Goal: Entertainment & Leisure: Consume media (video, audio)

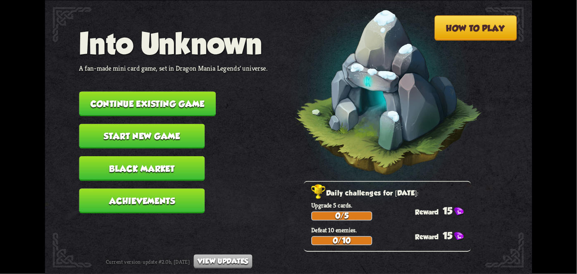
click at [173, 105] on button "Continue existing game" at bounding box center [147, 103] width 137 height 25
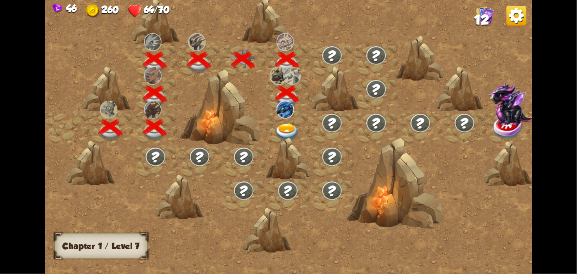
click at [285, 105] on img at bounding box center [285, 109] width 17 height 18
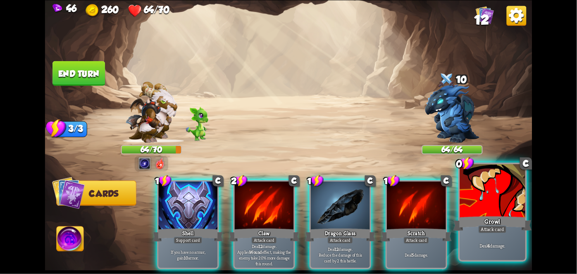
click at [495, 225] on div "Growl" at bounding box center [493, 223] width 79 height 17
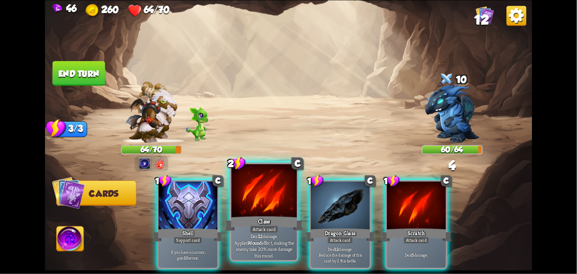
click at [258, 239] on b "12" at bounding box center [260, 236] width 4 height 7
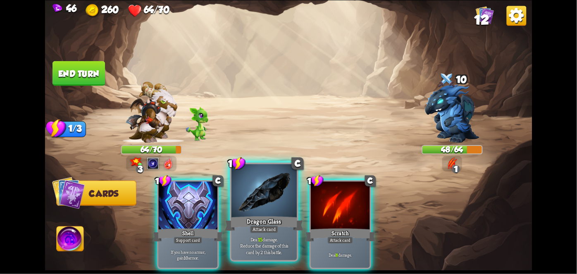
click at [243, 215] on div "Dragon Glass" at bounding box center [264, 223] width 79 height 17
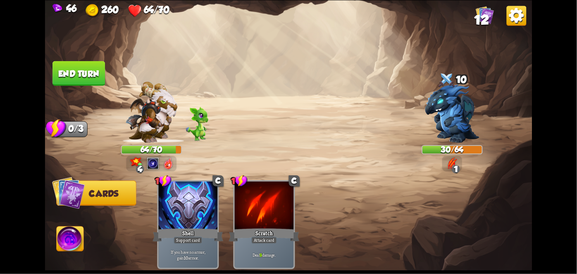
click at [74, 234] on img at bounding box center [70, 240] width 27 height 27
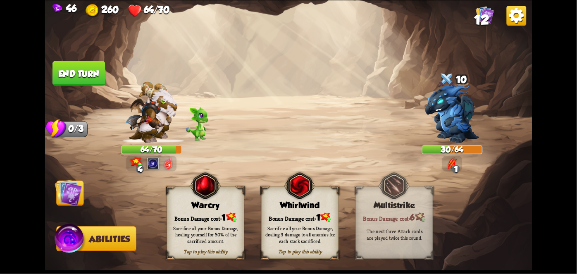
click at [314, 228] on div "Sacrifice all your Bonus Damage, dealing 3 damage to all enemies for each stack…" at bounding box center [300, 234] width 70 height 19
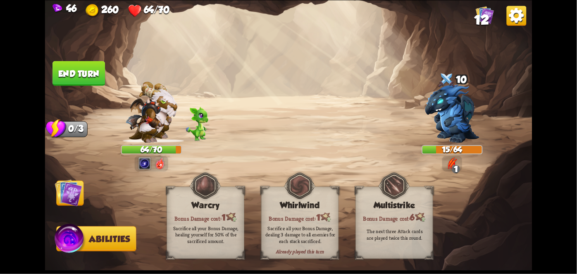
click at [66, 191] on img at bounding box center [68, 192] width 27 height 27
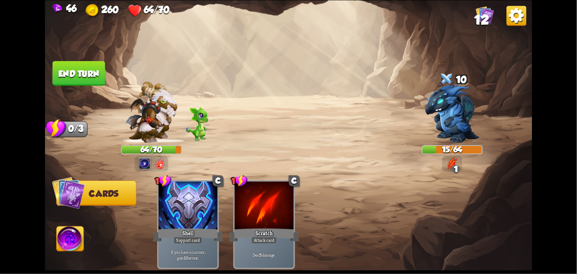
click at [75, 72] on button "End turn" at bounding box center [79, 73] width 53 height 25
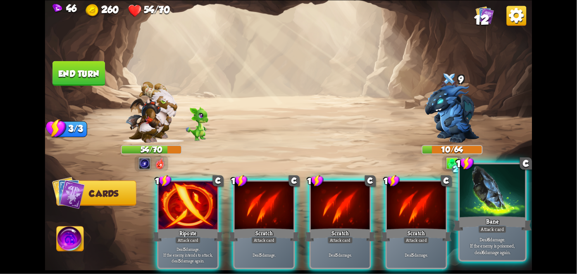
click at [499, 227] on div "Attack card" at bounding box center [492, 229] width 29 height 8
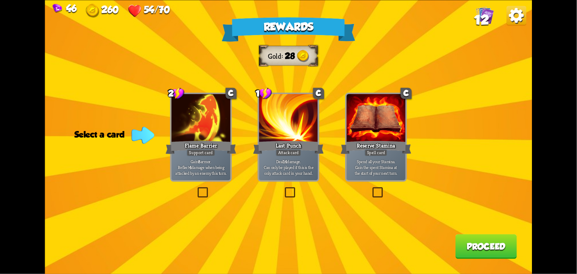
click at [203, 162] on p "Gain 8 armor. Reflect 4 damage when being attacked by an enemy this turn." at bounding box center [201, 167] width 56 height 17
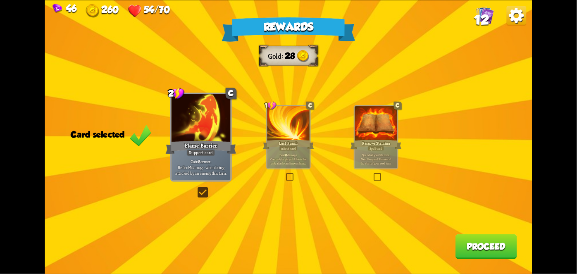
click at [479, 244] on button "Proceed" at bounding box center [487, 246] width 62 height 25
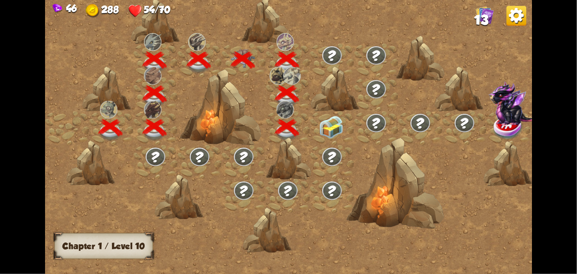
click at [327, 124] on img at bounding box center [331, 126] width 24 height 23
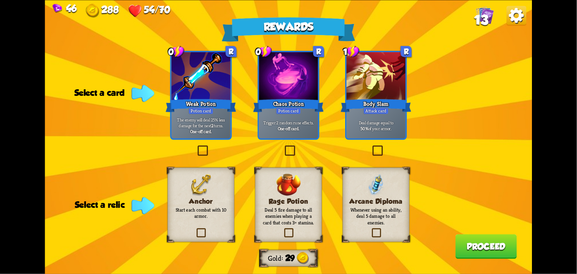
click at [202, 114] on div "Potion card" at bounding box center [201, 110] width 25 height 7
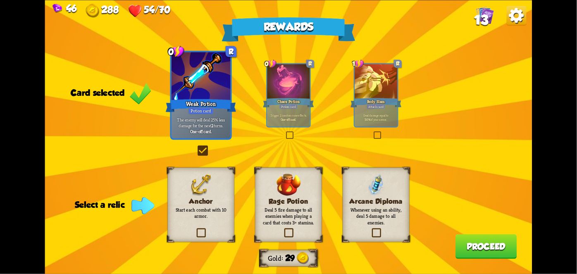
click at [210, 220] on div "Anchor Start each combat with 10 armor." at bounding box center [200, 204] width 67 height 74
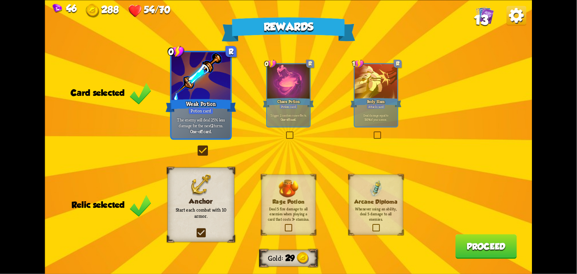
click at [488, 16] on span "13" at bounding box center [481, 19] width 14 height 15
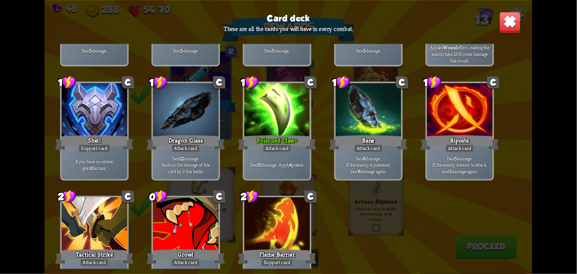
scroll to position [136, 0]
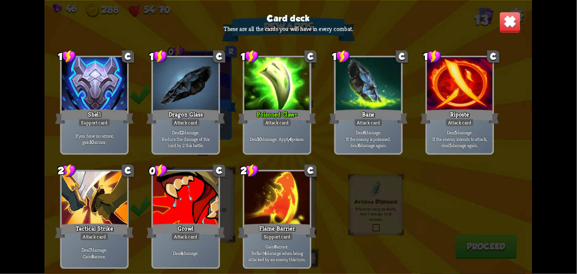
click at [507, 32] on img at bounding box center [510, 23] width 22 height 22
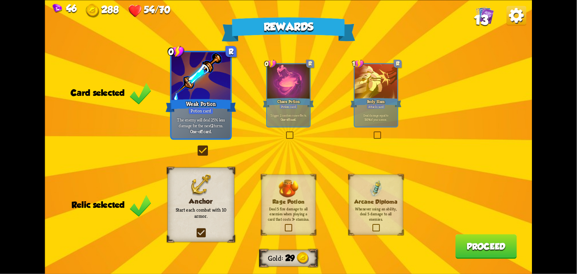
click at [502, 242] on button "Proceed" at bounding box center [487, 246] width 62 height 25
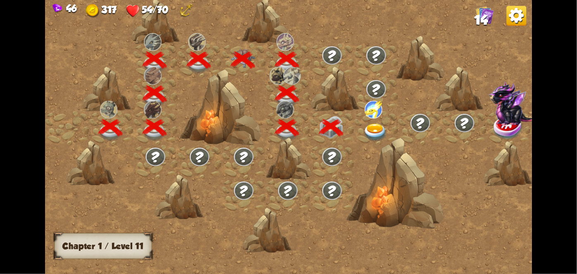
scroll to position [0, 126]
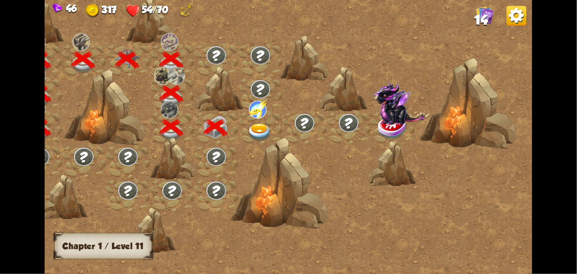
click at [250, 119] on div at bounding box center [260, 128] width 44 height 34
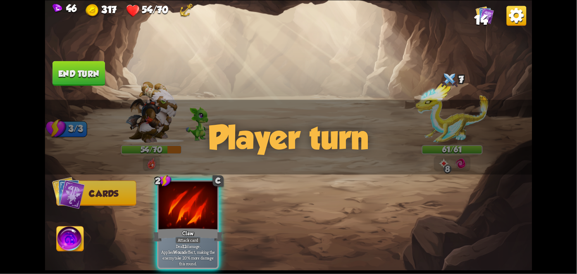
drag, startPoint x: 297, startPoint y: 151, endPoint x: 269, endPoint y: 168, distance: 33.0
click at [269, 168] on div "Select an enemy to attack... You don't have enough stamina to play that card...…" at bounding box center [288, 137] width 487 height 274
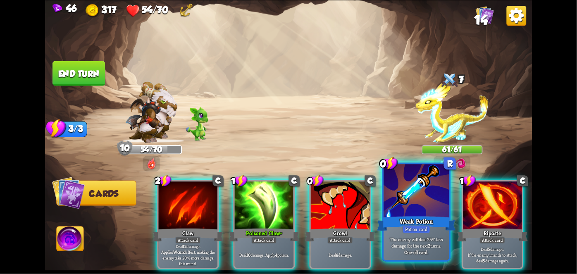
click at [419, 208] on div at bounding box center [416, 191] width 65 height 55
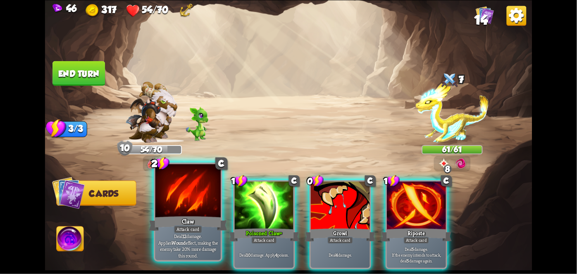
click at [186, 226] on div "Claw" at bounding box center [188, 223] width 79 height 17
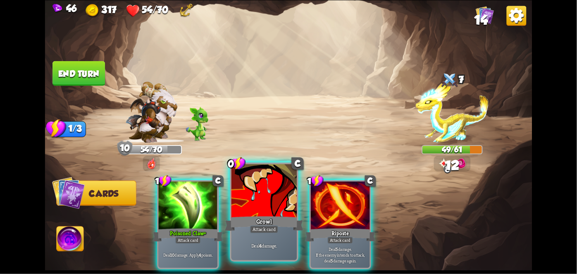
click at [252, 222] on div "Growl" at bounding box center [264, 223] width 79 height 17
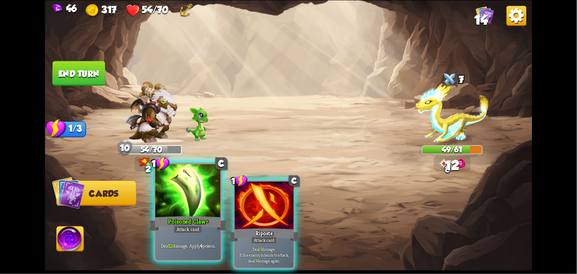
click at [186, 223] on div "Poisoned Claw+" at bounding box center [188, 223] width 79 height 17
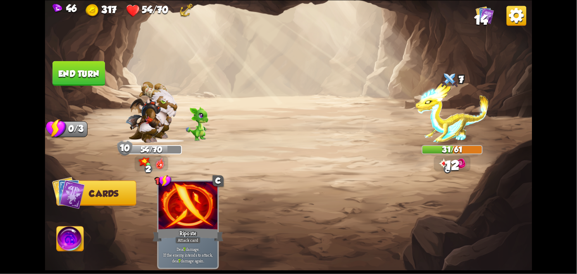
click at [77, 79] on button "End turn" at bounding box center [79, 73] width 53 height 25
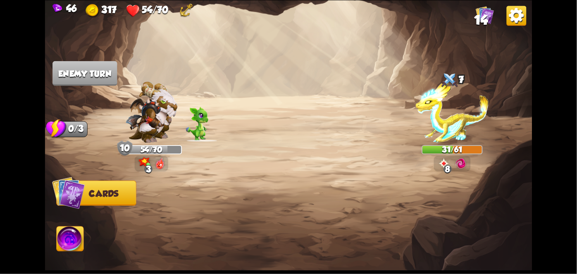
click at [67, 241] on img at bounding box center [70, 240] width 27 height 27
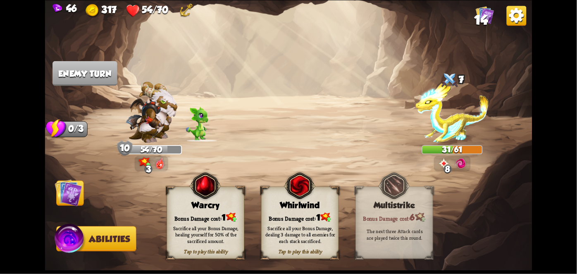
click at [288, 219] on div "Sacrifice all your Bonus Damage, dealing 3 damage to all enemies for each stack…" at bounding box center [301, 234] width 78 height 31
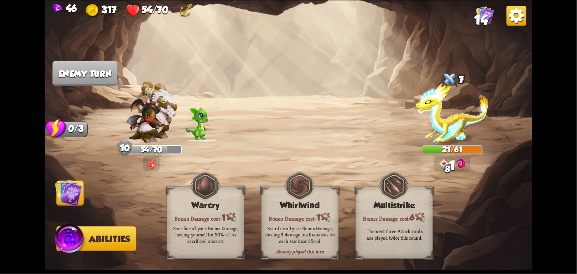
click at [63, 193] on img at bounding box center [68, 192] width 27 height 27
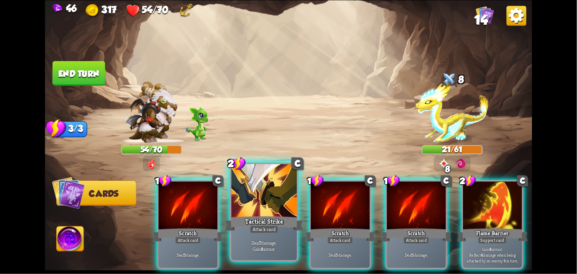
click at [246, 208] on div at bounding box center [264, 191] width 65 height 55
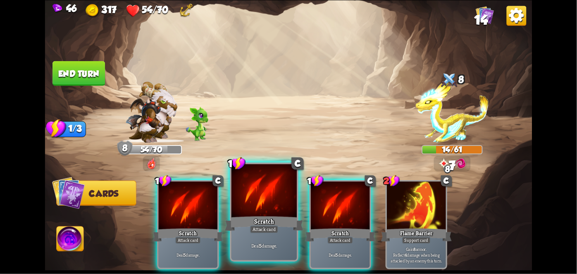
click at [261, 217] on div "Scratch" at bounding box center [264, 223] width 79 height 17
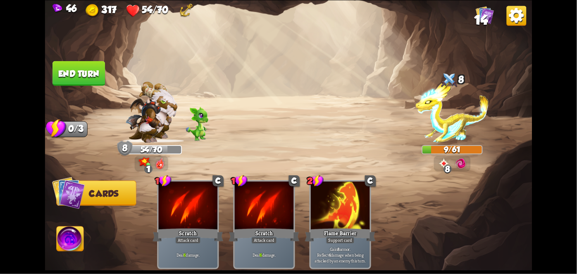
click at [65, 243] on img at bounding box center [70, 240] width 27 height 27
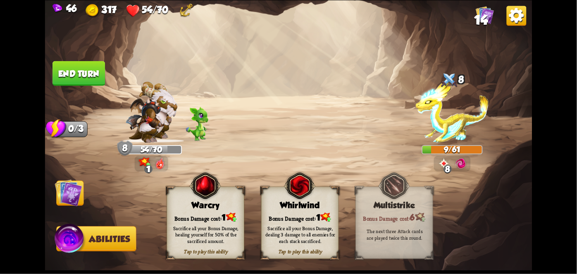
click at [277, 213] on div "Bonus Damage cost: 1" at bounding box center [300, 217] width 77 height 11
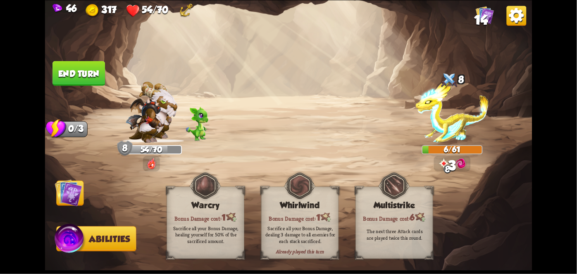
click at [67, 194] on img at bounding box center [68, 192] width 27 height 27
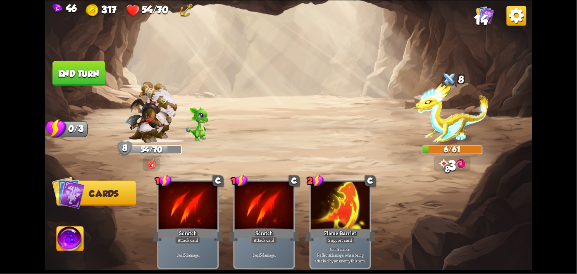
click at [69, 72] on button "End turn" at bounding box center [79, 73] width 53 height 25
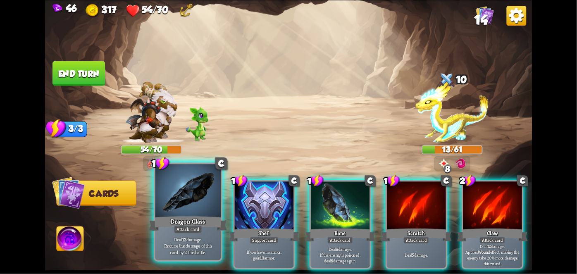
click at [183, 204] on div at bounding box center [187, 191] width 65 height 55
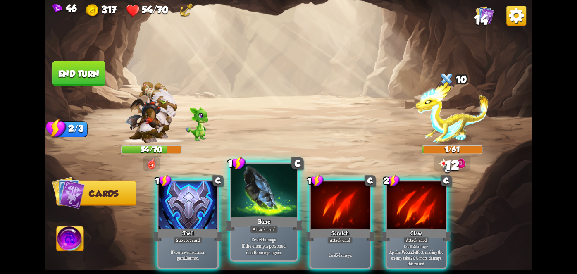
click at [265, 207] on div at bounding box center [264, 191] width 65 height 55
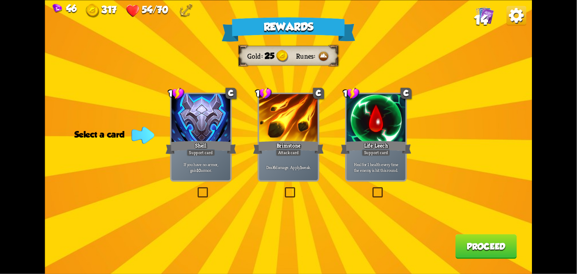
click at [382, 183] on div "Rewards Gold 25 Runes Select a card 1 C Shell Support card If you have no armor…" at bounding box center [288, 137] width 487 height 274
click at [378, 184] on div "Rewards Gold 25 Runes Select a card 1 C Shell Support card If you have no armor…" at bounding box center [288, 137] width 487 height 274
click at [378, 153] on div "Support card" at bounding box center [376, 152] width 29 height 7
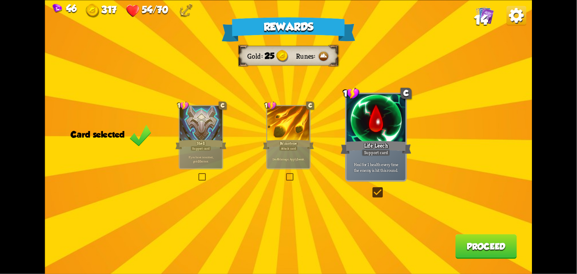
click at [483, 256] on button "Proceed" at bounding box center [487, 246] width 62 height 25
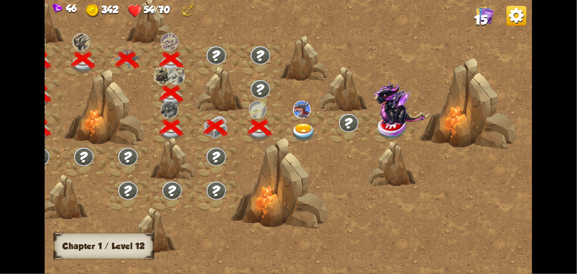
click at [294, 121] on div at bounding box center [304, 128] width 44 height 34
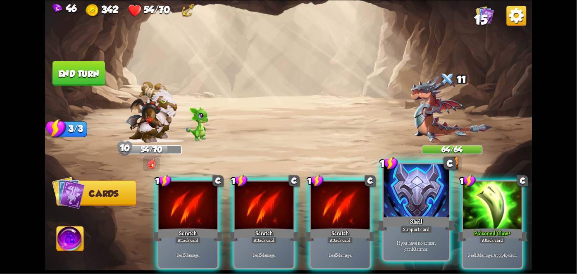
click at [411, 204] on div at bounding box center [416, 191] width 65 height 55
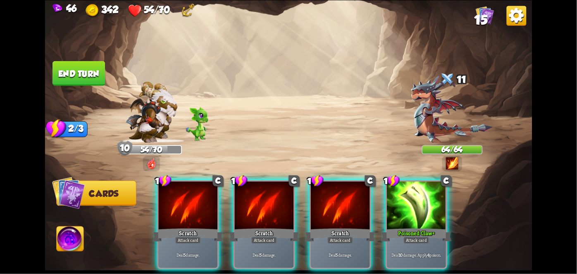
click at [411, 204] on div at bounding box center [416, 207] width 59 height 50
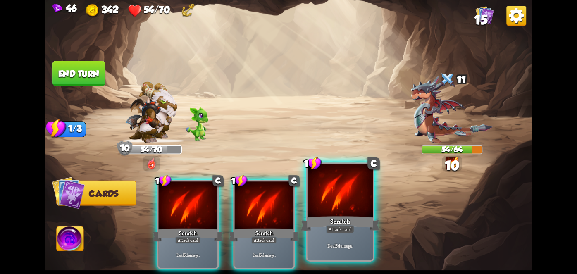
click at [357, 220] on div "Scratch" at bounding box center [340, 223] width 79 height 17
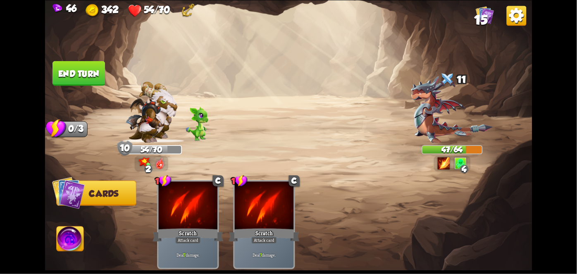
click at [72, 73] on button "End turn" at bounding box center [79, 73] width 53 height 25
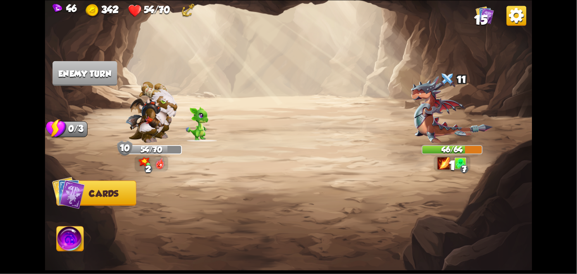
click at [74, 233] on img at bounding box center [70, 240] width 27 height 27
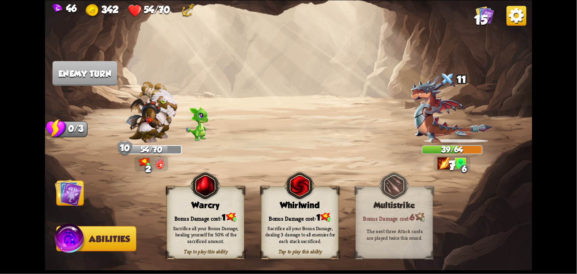
click at [281, 208] on div "Whirlwind" at bounding box center [300, 205] width 77 height 10
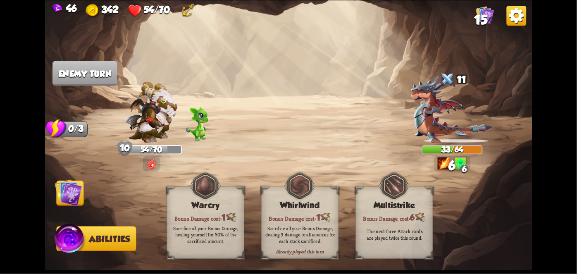
click at [78, 194] on img at bounding box center [68, 192] width 27 height 27
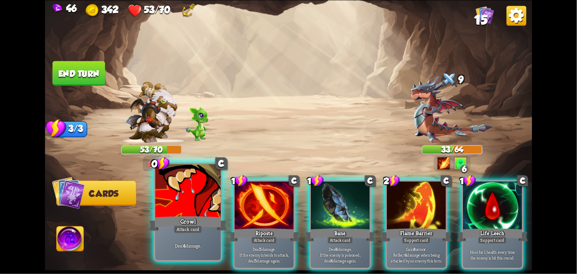
click at [189, 218] on div "Growl" at bounding box center [188, 223] width 79 height 17
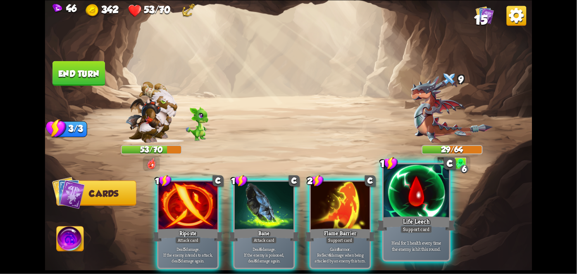
click at [422, 239] on p "Heal for 1 health every time the enemy is hit this round." at bounding box center [416, 245] width 62 height 13
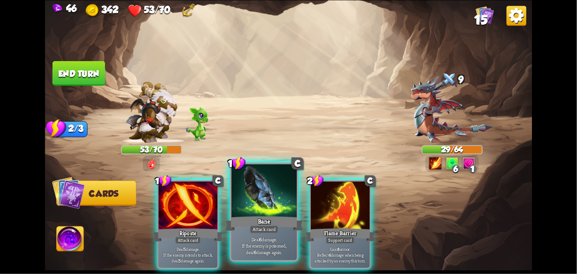
click at [267, 231] on div "Attack card" at bounding box center [264, 229] width 29 height 8
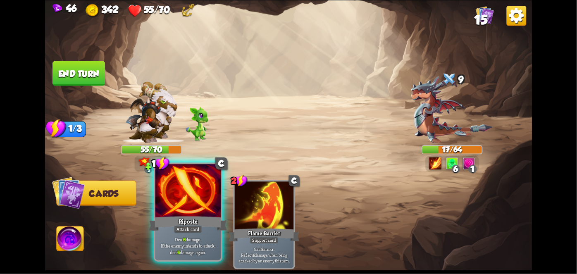
click at [186, 215] on div "Riposte" at bounding box center [188, 223] width 79 height 17
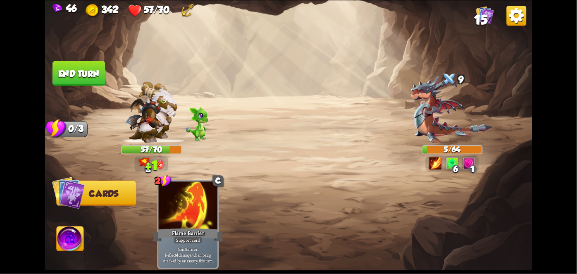
click at [79, 62] on button "End turn" at bounding box center [79, 73] width 54 height 25
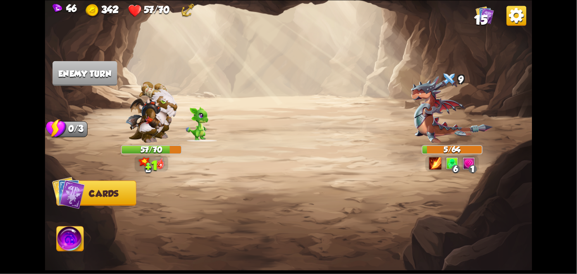
click at [71, 236] on img at bounding box center [70, 240] width 27 height 27
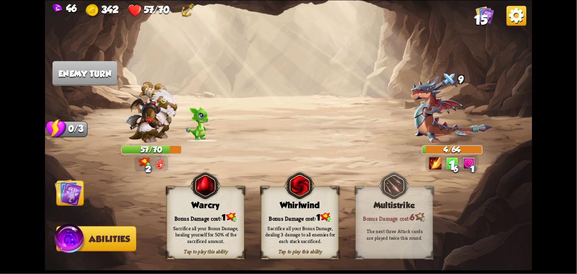
click at [287, 219] on div "Bonus Damage cost: 1" at bounding box center [300, 217] width 77 height 11
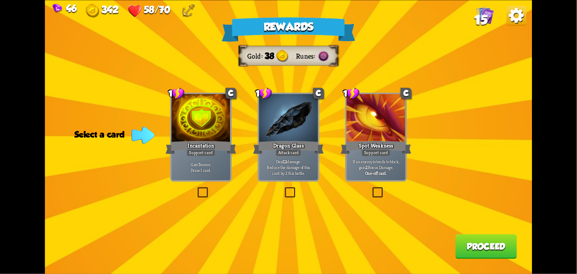
click at [200, 184] on div "Rewards Gold 38 Runes Select a card 1 C Incantation Support card Gain 7 armor. …" at bounding box center [288, 137] width 487 height 274
click at [198, 161] on div "Gain 7 armor. Draw 1 card." at bounding box center [201, 168] width 59 height 26
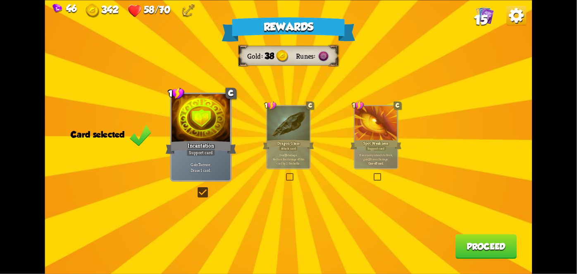
click at [480, 251] on button "Proceed" at bounding box center [487, 246] width 62 height 25
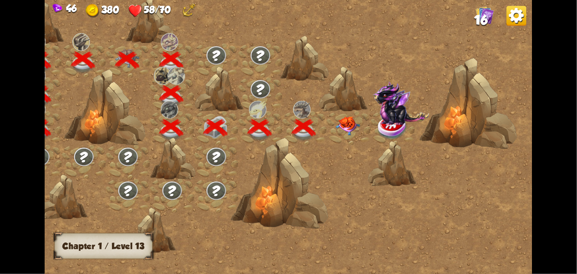
click at [348, 124] on img at bounding box center [348, 125] width 24 height 19
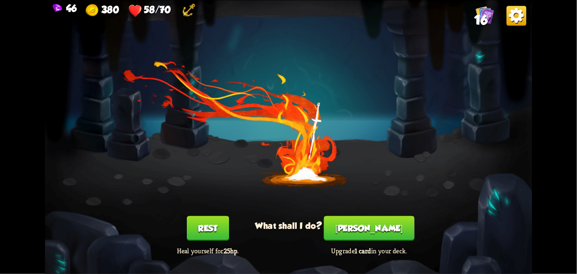
click at [374, 226] on button "[PERSON_NAME]" at bounding box center [369, 228] width 91 height 25
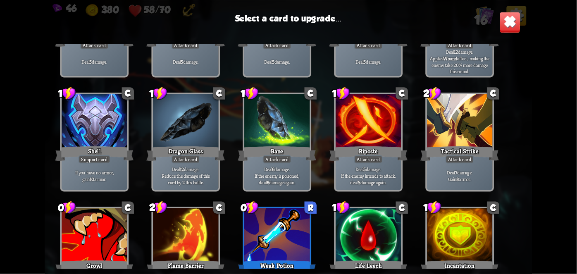
scroll to position [136, 0]
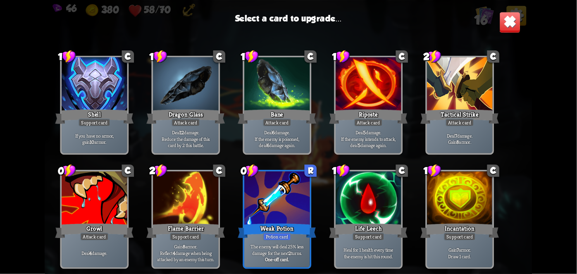
click at [511, 17] on img at bounding box center [510, 23] width 22 height 22
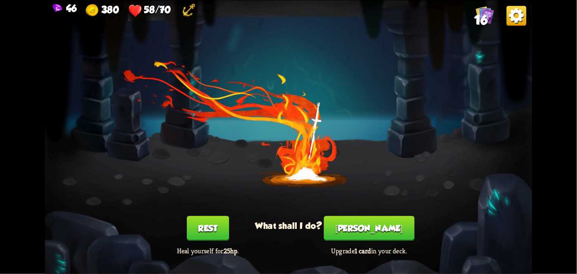
click at [204, 232] on button "Rest" at bounding box center [208, 228] width 42 height 25
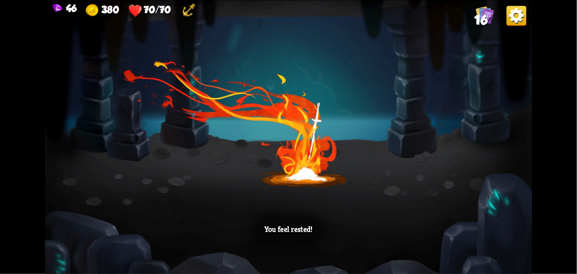
click at [304, 135] on div "You feel rested!" at bounding box center [288, 137] width 487 height 274
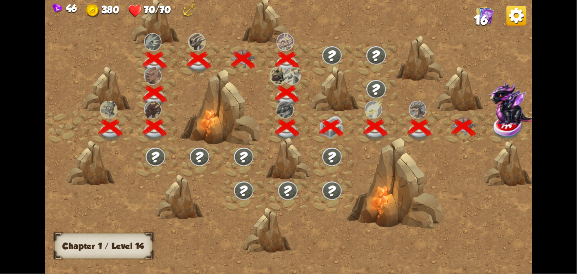
scroll to position [0, 126]
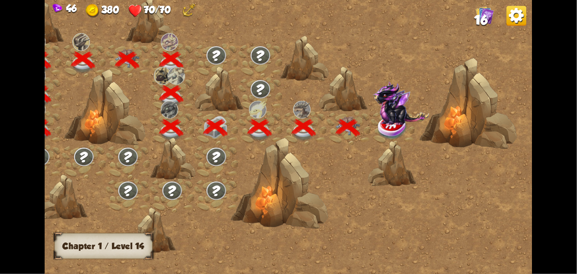
click at [382, 119] on img at bounding box center [401, 103] width 56 height 44
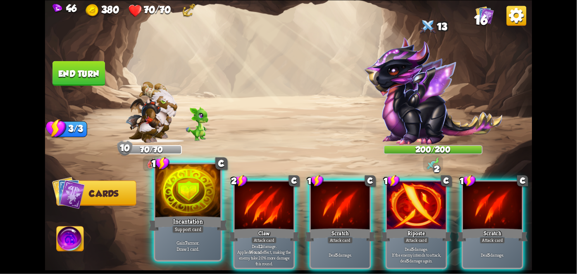
click at [171, 205] on div at bounding box center [187, 191] width 65 height 55
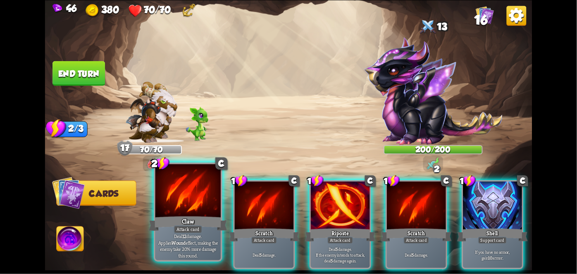
click at [174, 213] on div at bounding box center [187, 191] width 65 height 55
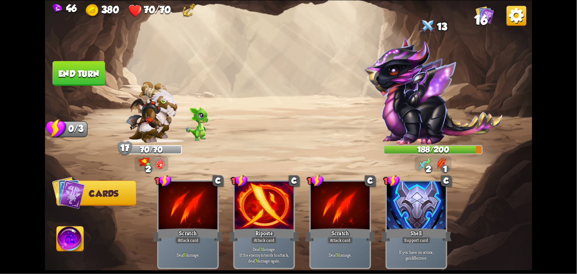
click at [87, 73] on button "End turn" at bounding box center [79, 73] width 53 height 25
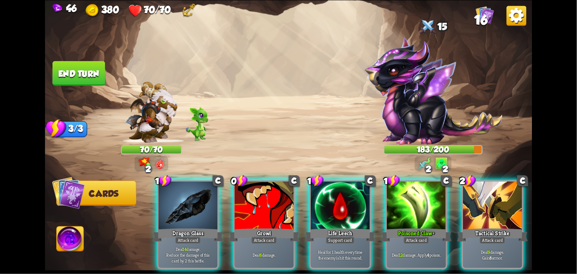
click at [411, 210] on div at bounding box center [416, 207] width 59 height 50
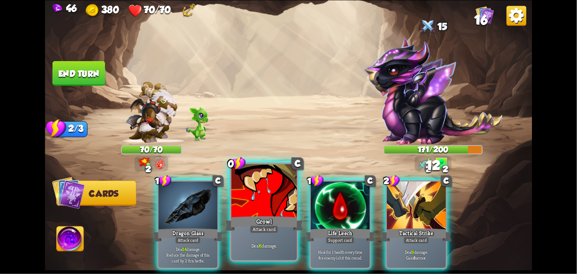
click at [258, 241] on div "Deal 6 damage." at bounding box center [264, 246] width 65 height 29
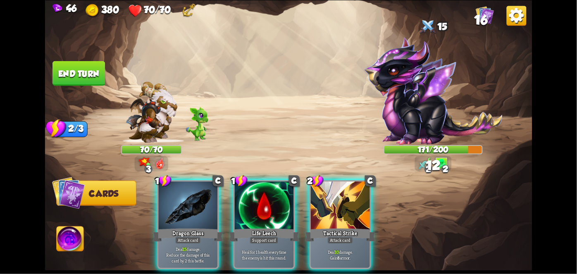
click at [179, 246] on p "Deal 15 damage. Reduce the damage of this card by 2 this battle." at bounding box center [188, 254] width 56 height 17
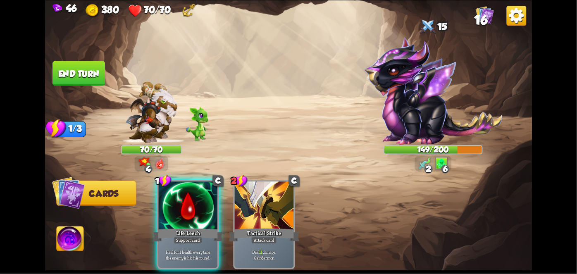
click at [81, 72] on button "End turn" at bounding box center [79, 73] width 53 height 25
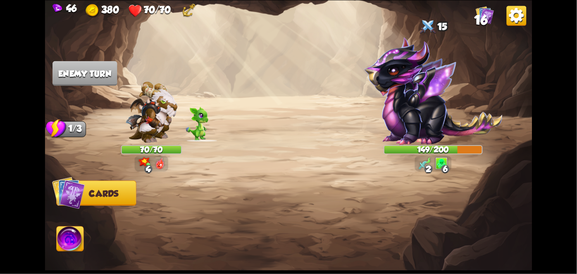
click at [72, 237] on img at bounding box center [70, 240] width 27 height 27
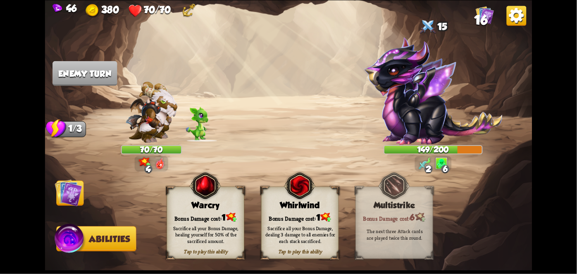
click at [299, 235] on div "Sacrifice all your Bonus Damage, dealing 3 damage to all enemies for each stack…" at bounding box center [300, 234] width 70 height 19
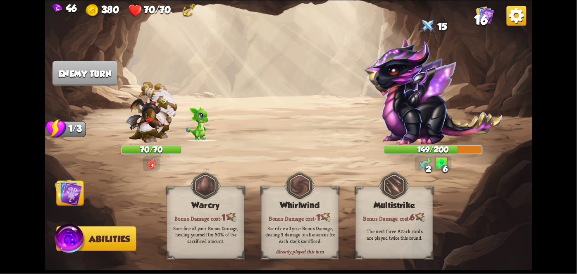
click at [306, 237] on div "Sacrifice all your Bonus Damage, dealing 3 damage to all enemies for each stack…" at bounding box center [300, 234] width 70 height 19
click at [312, 236] on div "Sacrifice all your Bonus Damage, dealing 3 damage to all enemies for each stack…" at bounding box center [300, 234] width 70 height 19
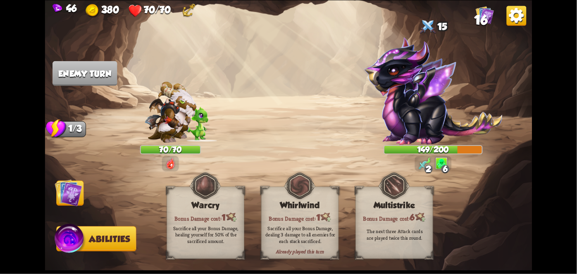
click at [308, 237] on div "Sacrifice all your Bonus Damage, dealing 3 damage to all enemies for each stack…" at bounding box center [300, 234] width 70 height 19
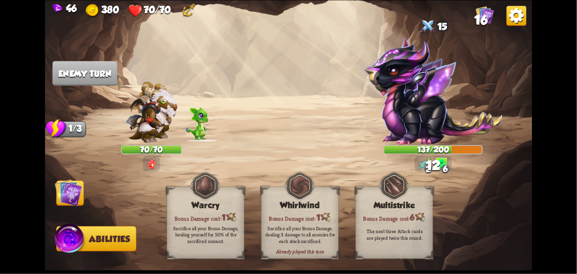
click at [306, 235] on div "Sacrifice all your Bonus Damage, dealing 3 damage to all enemies for each stack…" at bounding box center [300, 234] width 70 height 19
click at [60, 188] on img at bounding box center [68, 192] width 27 height 27
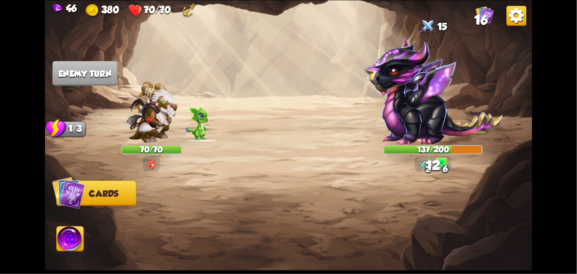
click at [62, 207] on img at bounding box center [68, 192] width 33 height 33
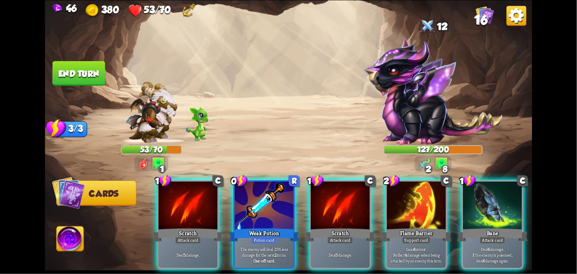
click at [273, 237] on div "Potion card" at bounding box center [263, 240] width 25 height 7
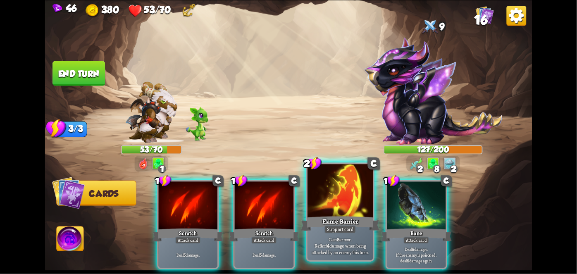
click at [329, 233] on div "Support card" at bounding box center [341, 229] width 32 height 8
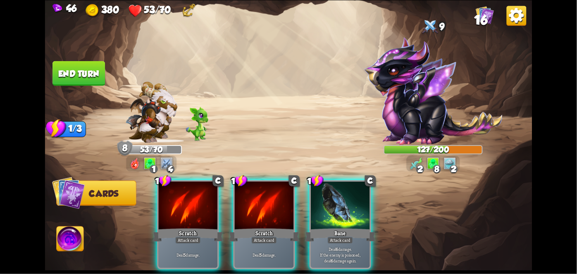
click at [342, 227] on div "Bane" at bounding box center [340, 235] width 71 height 16
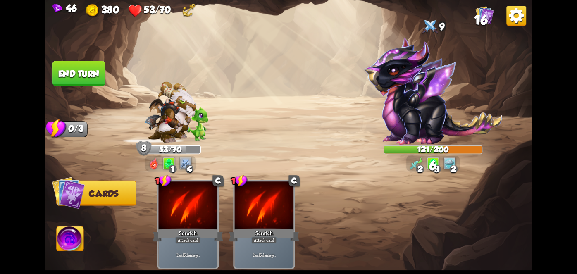
click at [72, 69] on button "End turn" at bounding box center [79, 73] width 53 height 25
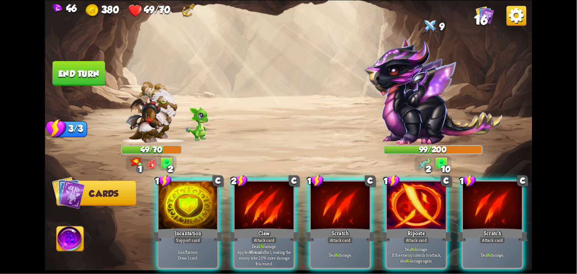
click at [261, 237] on div "Attack card" at bounding box center [264, 240] width 26 height 7
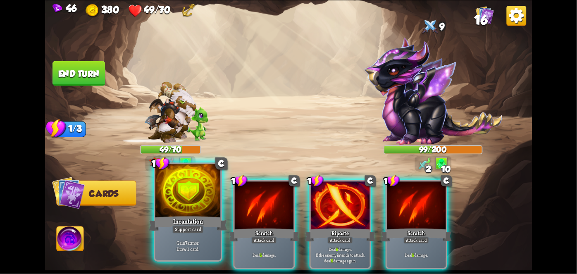
click at [188, 251] on p "Gain 7 armor. Draw 1 card." at bounding box center [188, 245] width 62 height 13
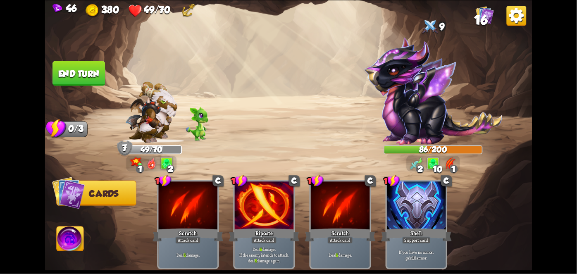
click at [82, 79] on button "End turn" at bounding box center [79, 73] width 54 height 25
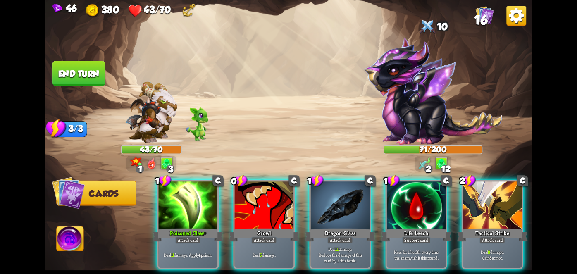
click at [249, 242] on div "Deal 5 damage." at bounding box center [264, 255] width 59 height 26
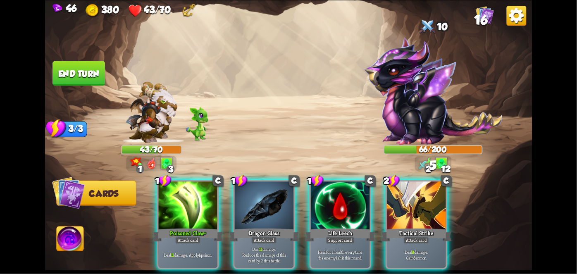
click at [183, 242] on div "Deal 11 damage. Apply 4 poison." at bounding box center [188, 255] width 59 height 26
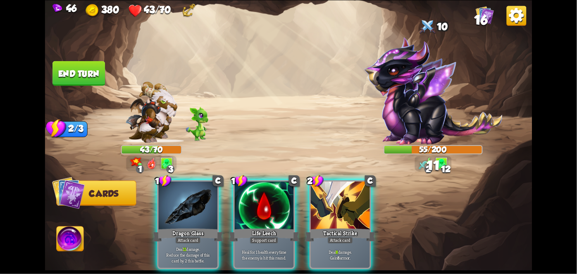
click at [349, 237] on div "Attack card" at bounding box center [340, 240] width 26 height 7
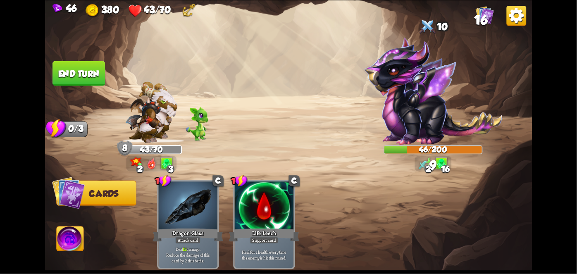
click at [79, 71] on button "End turn" at bounding box center [79, 73] width 53 height 25
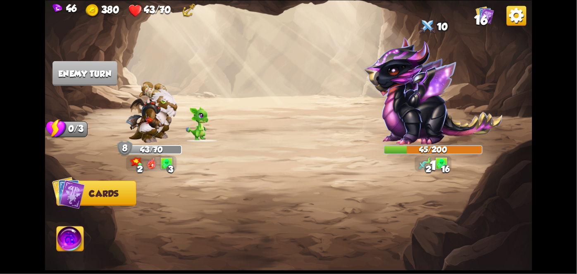
click at [74, 241] on img at bounding box center [70, 240] width 27 height 27
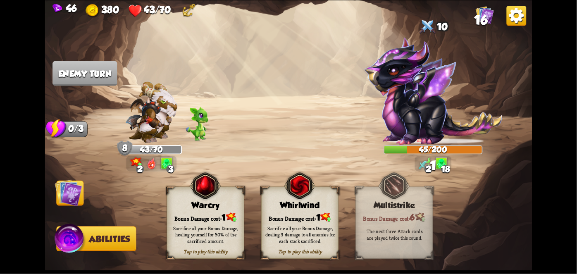
click at [315, 220] on div "Sacrifice all your Bonus Damage, dealing 3 damage to all enemies for each stack…" at bounding box center [301, 234] width 78 height 31
click at [312, 215] on div "Bonus Damage cost: 1" at bounding box center [300, 217] width 77 height 11
click at [318, 214] on span "1" at bounding box center [318, 218] width 4 height 10
click at [309, 219] on div "Bonus Damage cost: 1" at bounding box center [300, 217] width 77 height 11
click at [306, 222] on div "Sacrifice all your Bonus Damage, dealing 3 damage to all enemies for each stack…" at bounding box center [301, 234] width 78 height 31
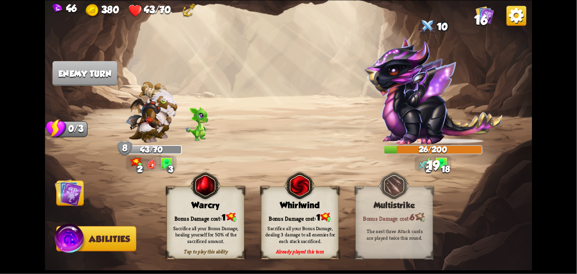
click at [300, 226] on div "Sacrifice all your Bonus Damage, dealing 3 damage to all enemies for each stack…" at bounding box center [300, 234] width 70 height 19
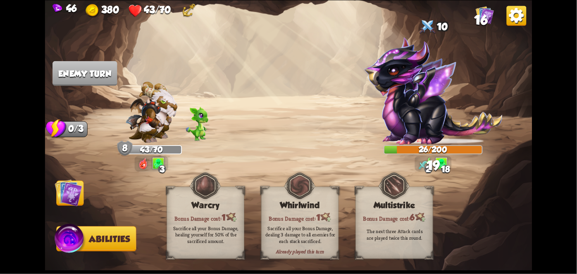
click at [303, 227] on div "Sacrifice all your Bonus Damage, dealing 3 damage to all enemies for each stack…" at bounding box center [300, 234] width 70 height 19
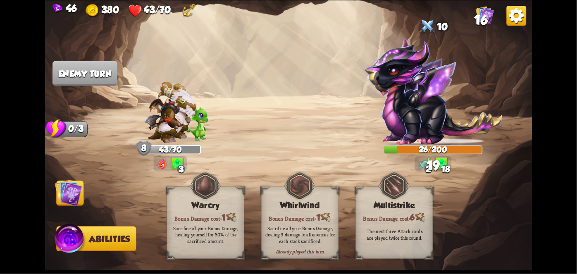
click at [300, 229] on div "Sacrifice all your Bonus Damage, dealing 3 damage to all enemies for each stack…" at bounding box center [300, 234] width 70 height 19
click at [299, 230] on div "Sacrifice all your Bonus Damage, dealing 3 damage to all enemies for each stack…" at bounding box center [300, 234] width 70 height 19
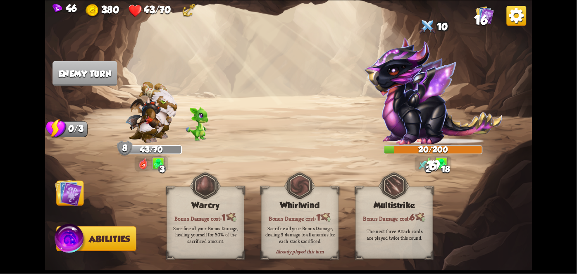
click at [295, 234] on div "Sacrifice all your Bonus Damage, dealing 3 damage to all enemies for each stack…" at bounding box center [300, 234] width 70 height 19
click at [66, 196] on img at bounding box center [68, 192] width 27 height 27
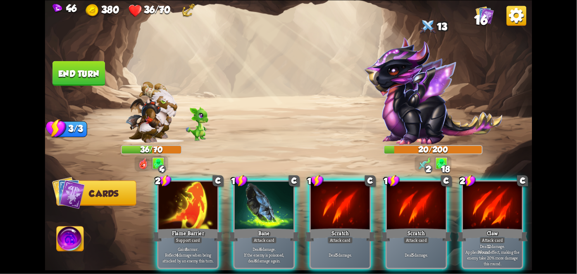
click at [269, 237] on div "Attack card" at bounding box center [264, 240] width 26 height 7
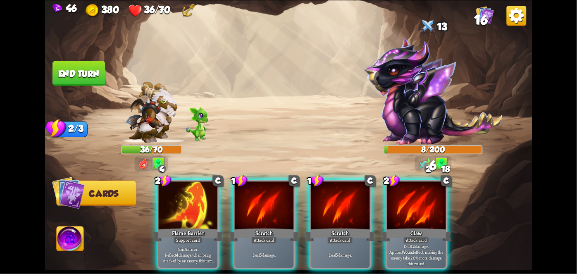
click at [74, 71] on button "End turn" at bounding box center [79, 73] width 53 height 25
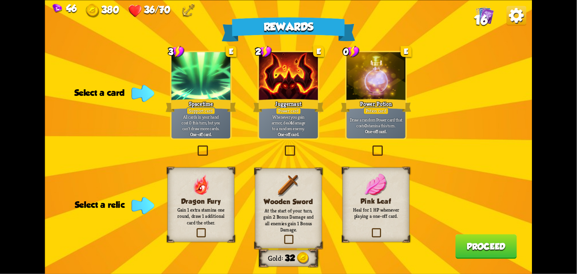
click at [387, 85] on div at bounding box center [376, 77] width 59 height 50
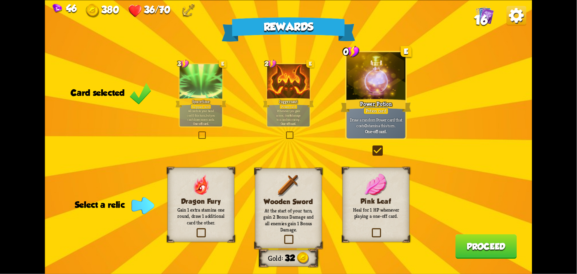
click at [373, 211] on p "Heal for 1 HP whenever playing a one-off card." at bounding box center [376, 213] width 54 height 13
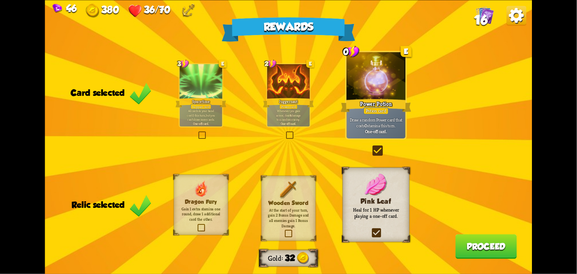
click at [496, 249] on button "Proceed" at bounding box center [487, 246] width 62 height 25
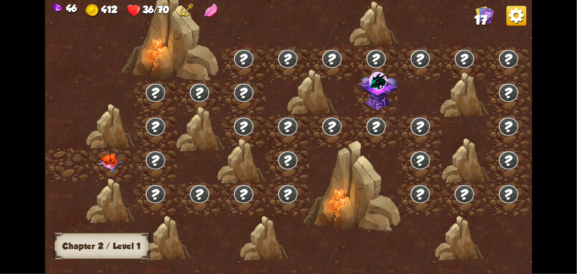
click at [112, 176] on div at bounding box center [111, 165] width 44 height 34
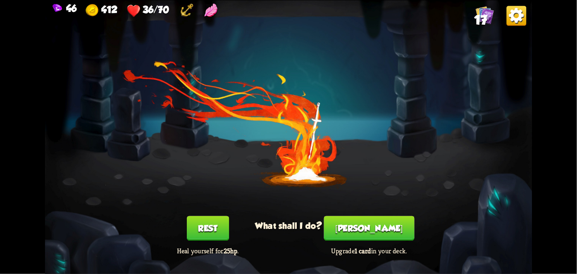
click at [143, 123] on div "You feel rested! What shall I do? Rest Heal yourself for 25hp . [PERSON_NAME] U…" at bounding box center [288, 137] width 487 height 274
click at [208, 232] on button "Rest" at bounding box center [208, 228] width 42 height 25
click at [204, 225] on div "You feel rested! What shall I do? Rest Heal yourself for 25hp . [PERSON_NAME] U…" at bounding box center [288, 137] width 487 height 274
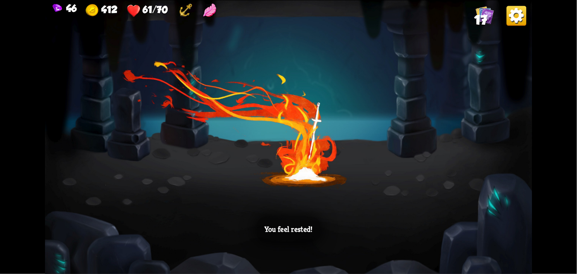
click at [107, 128] on div "You feel rested!" at bounding box center [288, 137] width 487 height 274
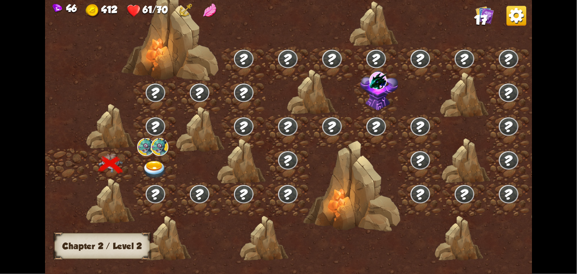
click at [153, 143] on img at bounding box center [159, 147] width 17 height 18
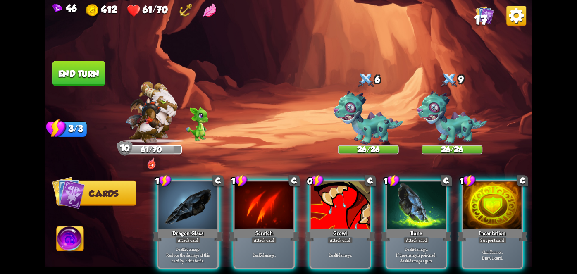
click at [341, 227] on div "Growl" at bounding box center [340, 235] width 71 height 16
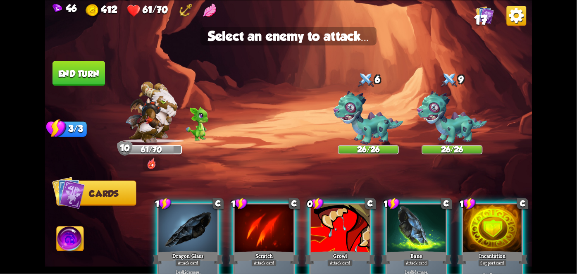
click at [449, 130] on img at bounding box center [452, 118] width 70 height 54
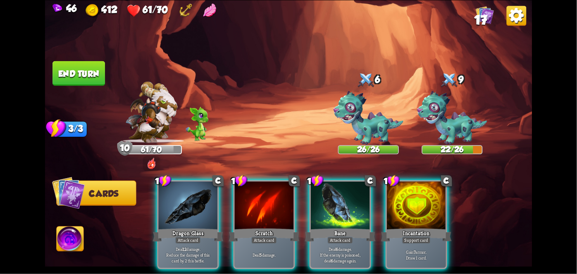
click at [339, 237] on div "Attack card" at bounding box center [340, 240] width 26 height 7
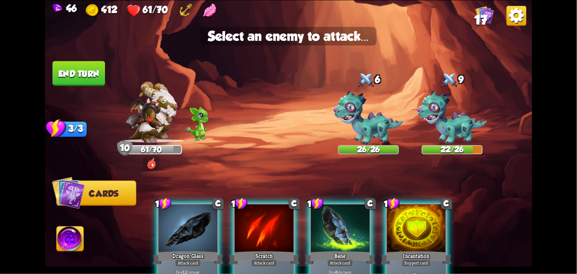
click at [387, 109] on img at bounding box center [369, 118] width 70 height 54
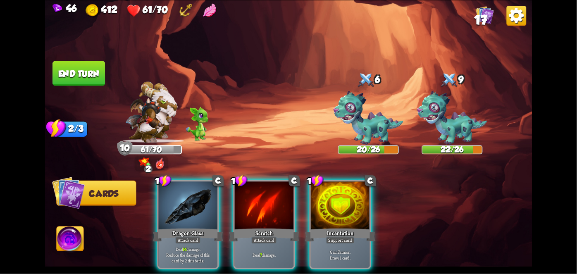
click at [190, 227] on div "Dragon Glass" at bounding box center [188, 235] width 71 height 16
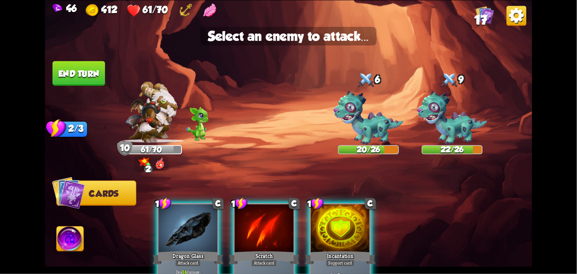
click at [454, 122] on img at bounding box center [452, 118] width 70 height 54
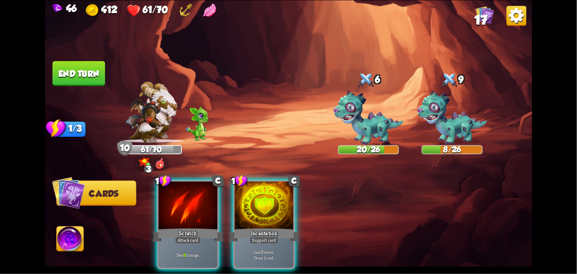
click at [275, 227] on div "Incantation" at bounding box center [264, 235] width 71 height 16
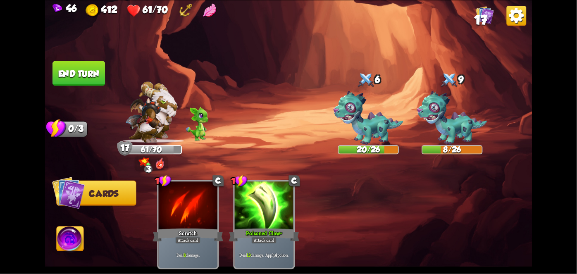
click at [67, 68] on button "End turn" at bounding box center [79, 73] width 53 height 25
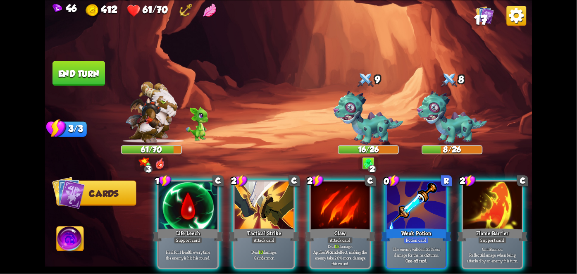
click at [421, 237] on div "Potion card" at bounding box center [416, 240] width 25 height 7
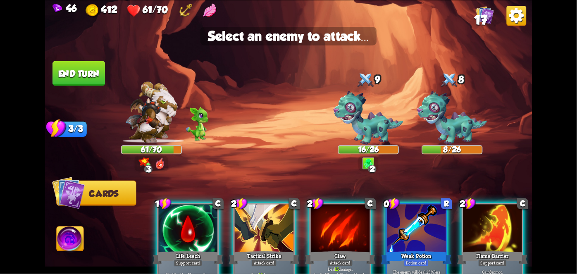
click at [368, 153] on div "16/26" at bounding box center [369, 149] width 60 height 7
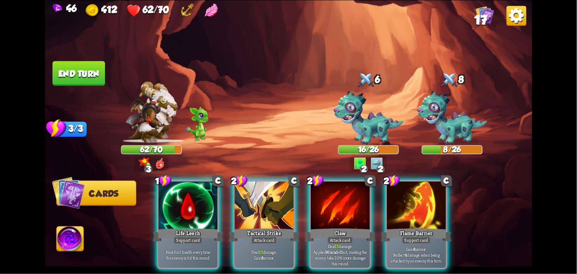
click at [343, 227] on div "Claw" at bounding box center [340, 235] width 71 height 16
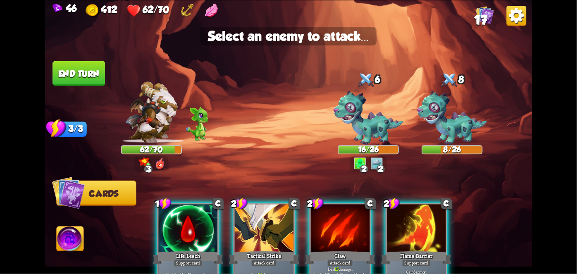
click at [375, 138] on img at bounding box center [369, 118] width 70 height 54
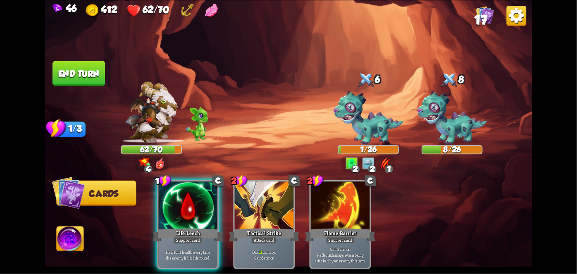
click at [64, 65] on button "End turn" at bounding box center [79, 73] width 53 height 25
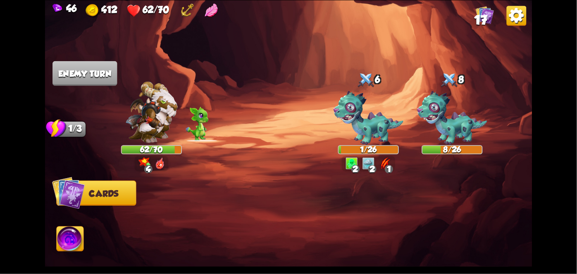
click at [73, 248] on img at bounding box center [70, 240] width 27 height 27
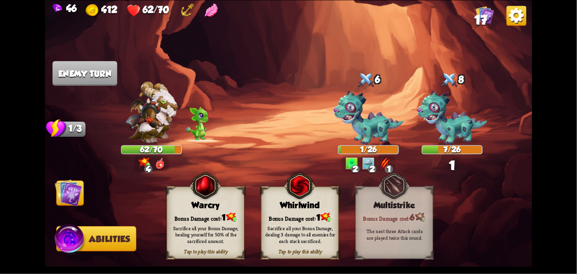
click at [311, 223] on div "Sacrifice all your Bonus Damage, dealing 3 damage to all enemies for each stack…" at bounding box center [301, 234] width 78 height 31
click at [270, 215] on div "Bonus Damage cost: 1" at bounding box center [300, 217] width 77 height 11
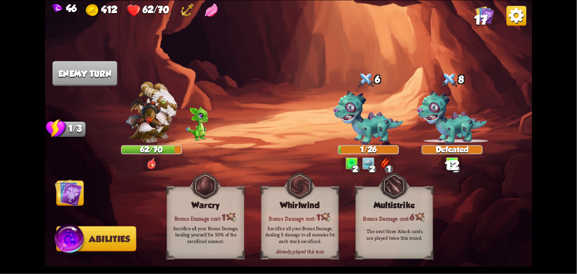
click at [58, 206] on img at bounding box center [68, 192] width 27 height 27
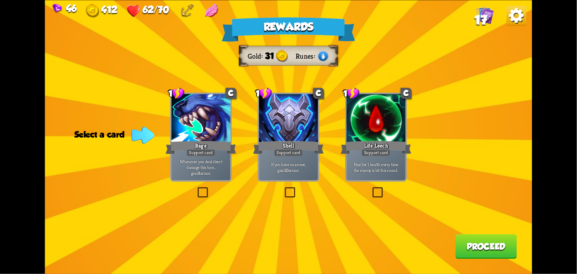
click at [210, 142] on div "Rage" at bounding box center [201, 147] width 71 height 16
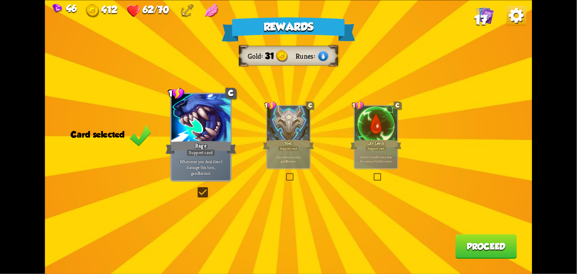
click at [495, 236] on button "Proceed" at bounding box center [487, 246] width 62 height 25
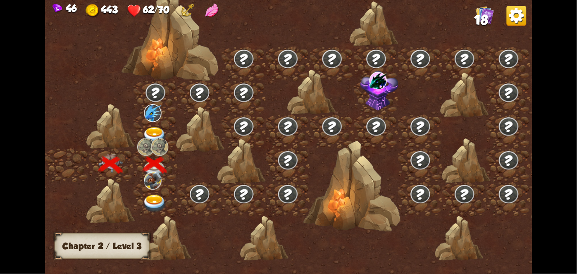
click at [156, 195] on img at bounding box center [154, 203] width 24 height 18
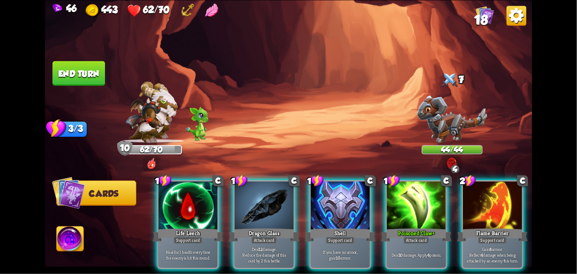
click at [331, 227] on div "Shell" at bounding box center [340, 235] width 71 height 16
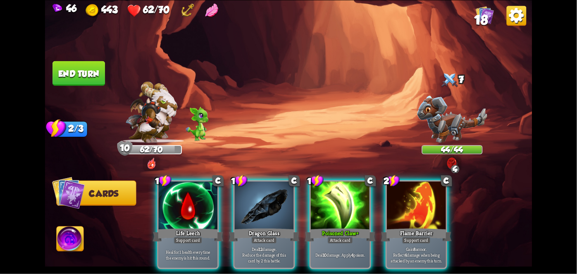
click at [331, 249] on div "Deal 10 damage. Apply 4 poison." at bounding box center [340, 255] width 59 height 26
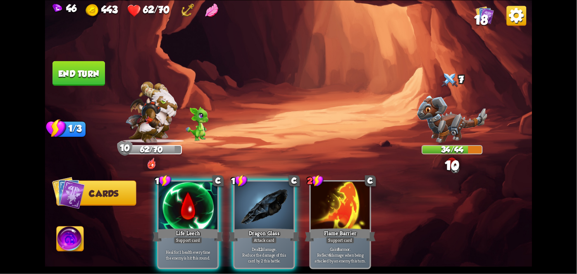
click at [269, 237] on div "Attack card" at bounding box center [264, 240] width 26 height 7
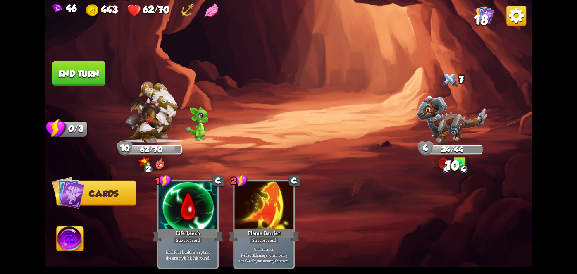
click at [78, 68] on button "End turn" at bounding box center [79, 73] width 53 height 25
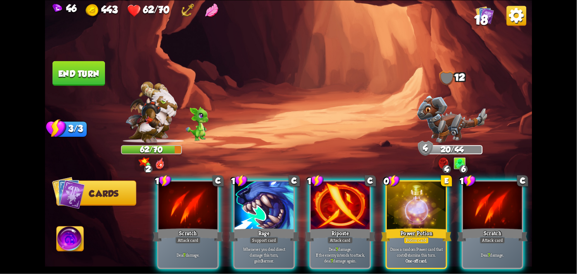
click at [420, 185] on div at bounding box center [416, 207] width 59 height 50
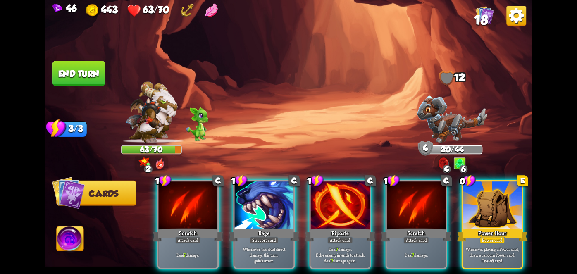
click at [499, 210] on div at bounding box center [492, 207] width 59 height 50
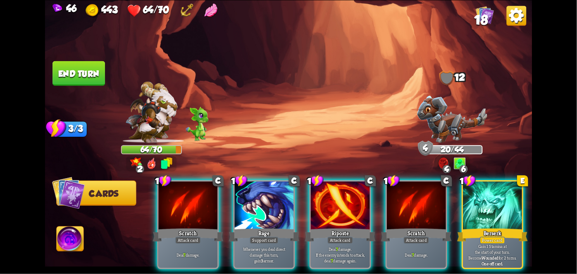
click at [499, 203] on div at bounding box center [492, 207] width 59 height 50
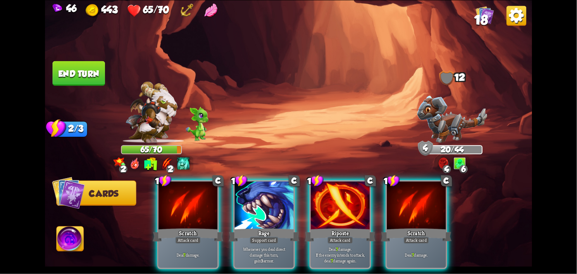
click at [425, 227] on div "Scratch" at bounding box center [416, 235] width 71 height 16
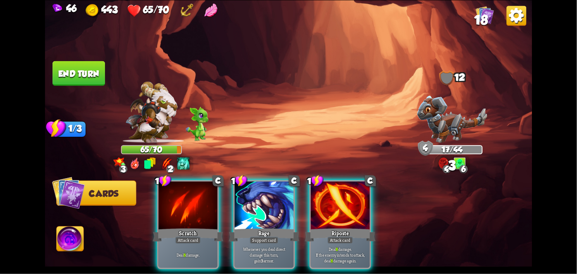
click at [275, 227] on div "Rage" at bounding box center [264, 235] width 71 height 16
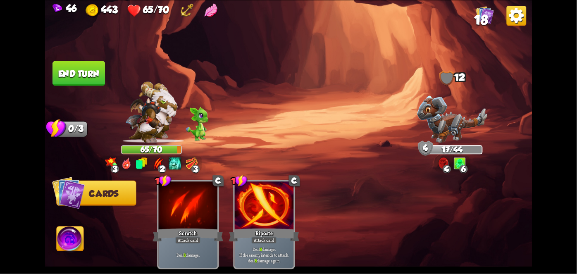
click at [269, 237] on div "Attack card" at bounding box center [264, 240] width 26 height 7
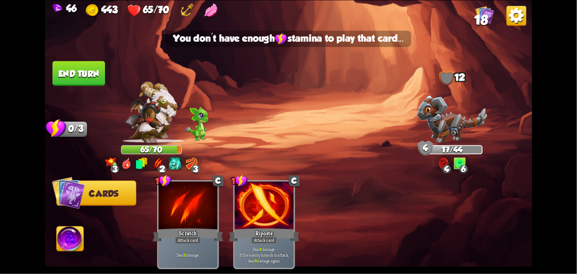
click at [93, 84] on button "End turn" at bounding box center [79, 73] width 53 height 25
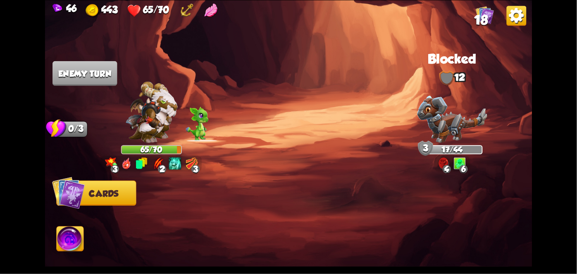
click at [156, 117] on img at bounding box center [151, 111] width 52 height 61
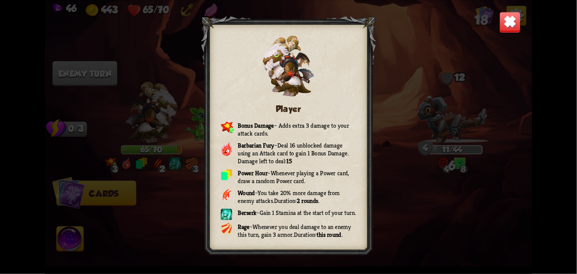
click at [504, 24] on img at bounding box center [510, 23] width 22 height 22
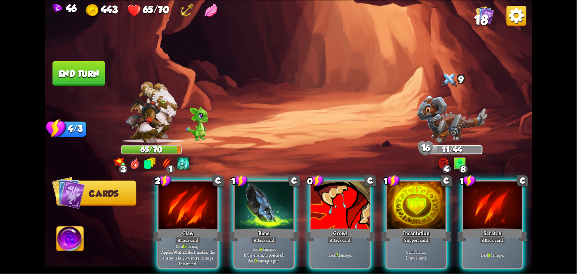
click at [346, 227] on div "Growl" at bounding box center [340, 235] width 71 height 16
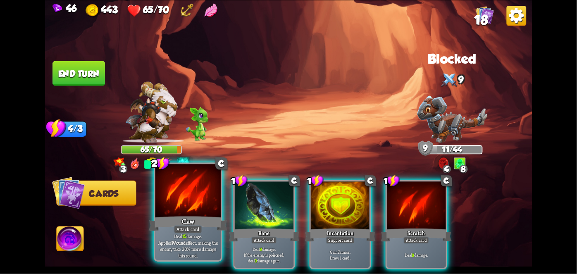
click at [196, 235] on div "Deal 15 damage. Applies Wound effect, making the enemy take 20% more damage thi…" at bounding box center [187, 246] width 65 height 29
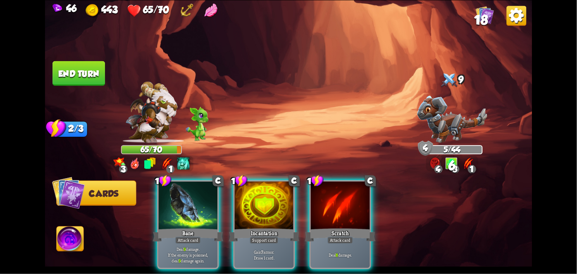
click at [191, 237] on div "Attack card" at bounding box center [188, 240] width 26 height 7
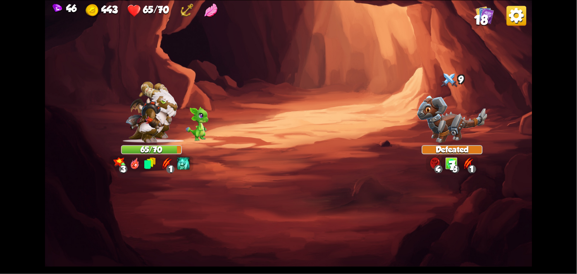
click at [283, 219] on img at bounding box center [288, 137] width 487 height 274
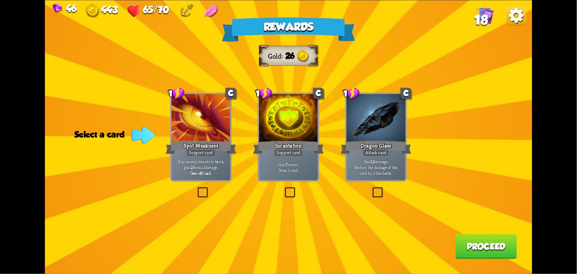
click at [383, 138] on div at bounding box center [376, 119] width 59 height 50
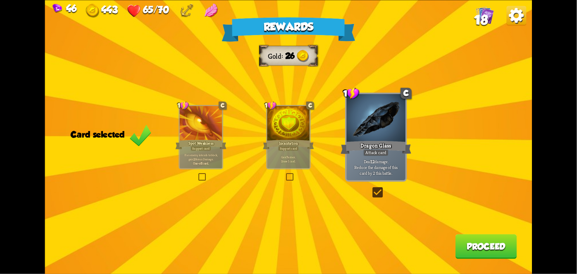
click at [500, 241] on button "Proceed" at bounding box center [487, 246] width 62 height 25
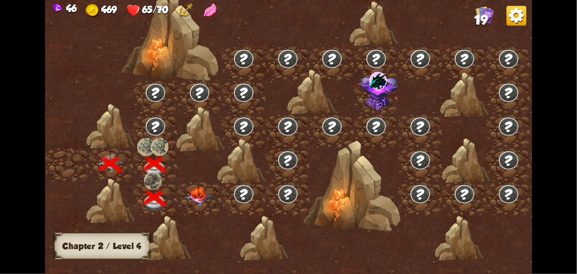
click at [205, 194] on img at bounding box center [198, 196] width 24 height 19
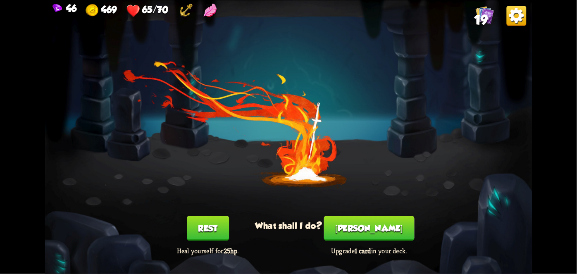
click at [379, 231] on button "[PERSON_NAME]" at bounding box center [369, 228] width 91 height 25
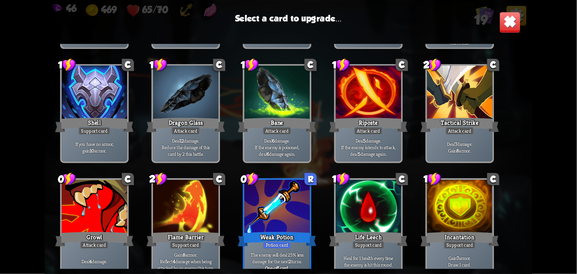
scroll to position [260, 0]
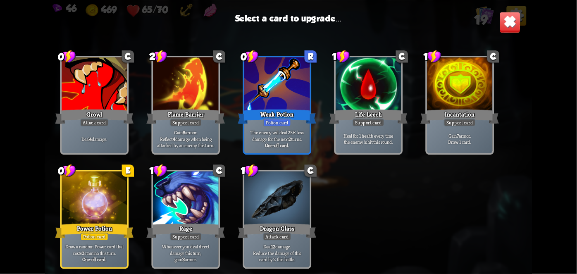
click at [108, 208] on div at bounding box center [94, 199] width 65 height 55
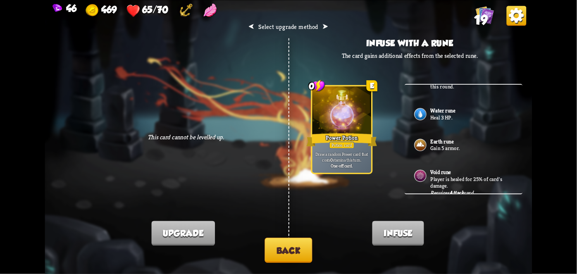
scroll to position [99, 0]
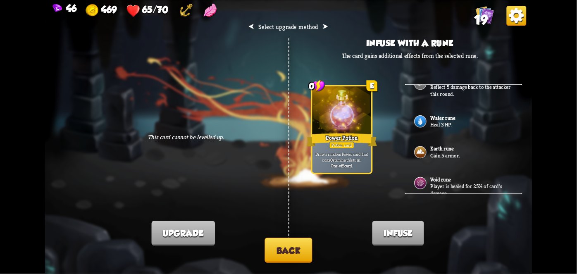
click at [468, 122] on p "Heal 3 HP." at bounding box center [471, 124] width 83 height 7
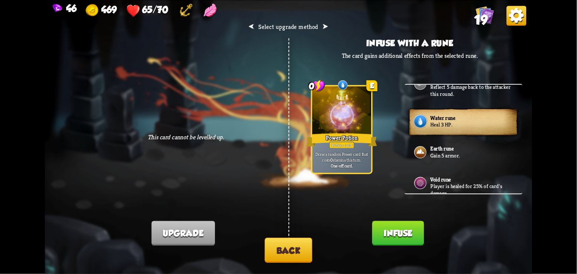
click at [408, 239] on button "Infuse" at bounding box center [399, 233] width 52 height 25
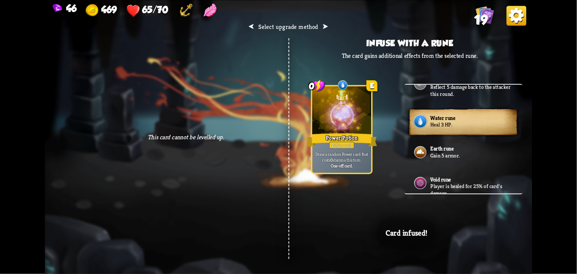
click at [533, 236] on div "46 469 65/70 19 ⮜ Select upgrade method ⮞ This card cannot be levelled up. Infu…" at bounding box center [288, 137] width 577 height 274
click at [538, 236] on div "46 469 65/70 19 ⮜ Select upgrade method ⮞ This card cannot be levelled up. Infu…" at bounding box center [288, 137] width 577 height 274
click at [532, 237] on div "⮜ Select upgrade method ⮞ This card cannot be levelled up. Infuse with a rune T…" at bounding box center [288, 137] width 487 height 274
click at [528, 239] on div "⮜ Select upgrade method ⮞ This card cannot be levelled up. Infuse with a rune T…" at bounding box center [288, 137] width 487 height 274
click at [528, 238] on div "⮜ Select upgrade method ⮞ This card cannot be levelled up. Infuse with a rune T…" at bounding box center [288, 137] width 487 height 274
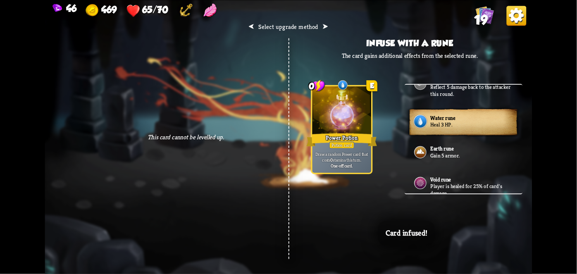
click at [526, 241] on div "⮜ Select upgrade method ⮞ This card cannot be levelled up. Infuse with a rune T…" at bounding box center [288, 137] width 487 height 274
click at [526, 239] on div "⮜ Select upgrade method ⮞ This card cannot be levelled up. Infuse with a rune T…" at bounding box center [288, 137] width 487 height 274
click at [527, 240] on div "⮜ Select upgrade method ⮞ This card cannot be levelled up. Infuse with a rune T…" at bounding box center [288, 137] width 487 height 274
click at [528, 238] on div "⮜ Select upgrade method ⮞ This card cannot be levelled up. Infuse with a rune T…" at bounding box center [288, 137] width 487 height 274
click at [529, 238] on div "⮜ Select upgrade method ⮞ This card cannot be levelled up. Infuse with a rune T…" at bounding box center [288, 137] width 487 height 274
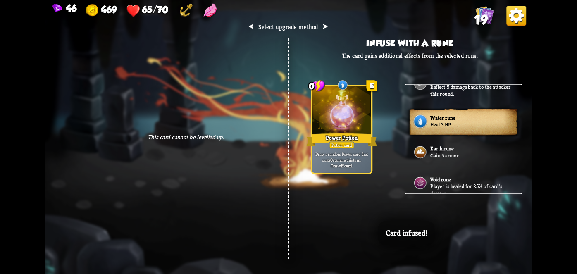
click at [530, 237] on div "⮜ Select upgrade method ⮞ This card cannot be levelled up. Infuse with a rune T…" at bounding box center [288, 137] width 487 height 274
click at [530, 236] on div "⮜ Select upgrade method ⮞ This card cannot be levelled up. Infuse with a rune T…" at bounding box center [288, 137] width 487 height 274
click at [528, 237] on div "⮜ Select upgrade method ⮞ This card cannot be levelled up. Infuse with a rune T…" at bounding box center [288, 137] width 487 height 274
click at [526, 238] on div "⮜ Select upgrade method ⮞ This card cannot be levelled up. Infuse with a rune T…" at bounding box center [288, 137] width 487 height 274
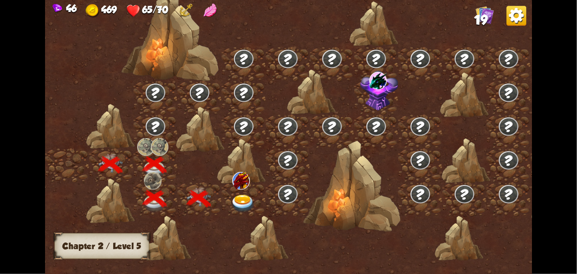
click at [520, 238] on div at bounding box center [346, 141] width 603 height 284
click at [229, 198] on div at bounding box center [244, 199] width 44 height 34
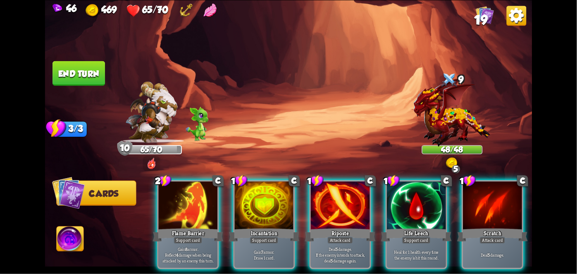
click at [411, 227] on div "Life Leech" at bounding box center [416, 235] width 71 height 16
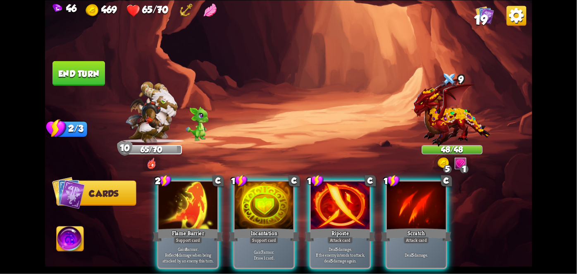
click at [271, 193] on div at bounding box center [264, 207] width 59 height 50
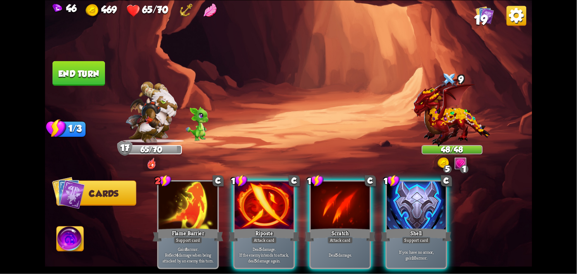
click at [258, 227] on div "Riposte" at bounding box center [264, 235] width 71 height 16
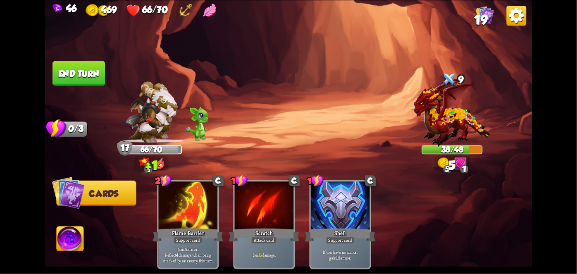
click at [79, 70] on button "End turn" at bounding box center [79, 73] width 53 height 25
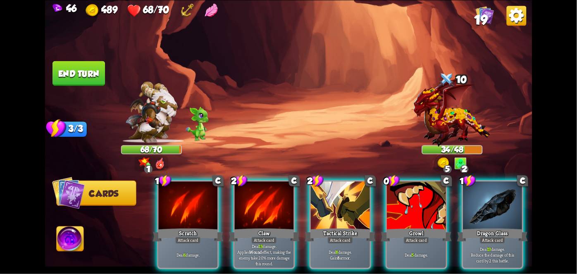
click at [270, 227] on div "Claw" at bounding box center [264, 235] width 71 height 16
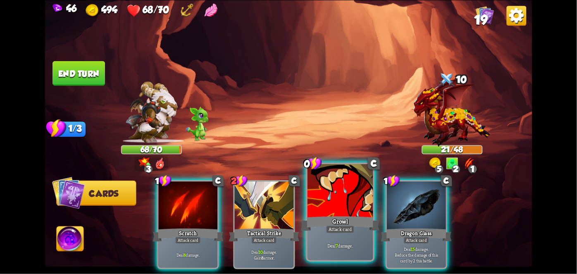
click at [342, 209] on div at bounding box center [340, 191] width 65 height 55
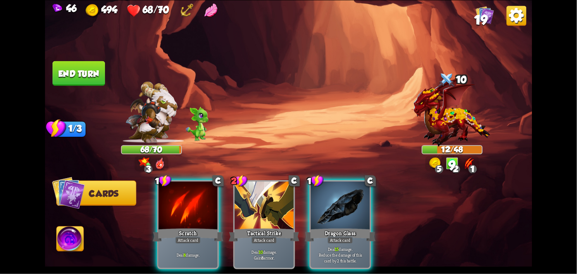
click at [346, 227] on div "Dragon Glass" at bounding box center [340, 235] width 71 height 16
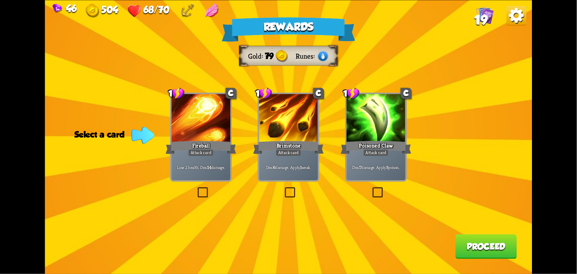
click at [282, 162] on div "Deal 6 damage. Apply 1 weak." at bounding box center [288, 168] width 59 height 26
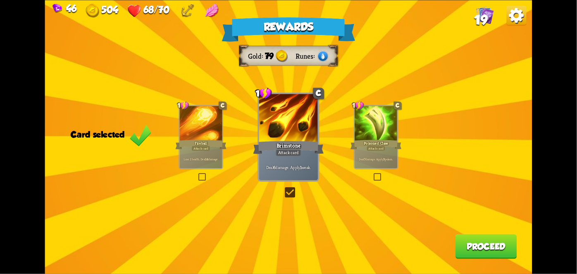
click at [482, 256] on button "Proceed" at bounding box center [487, 246] width 62 height 25
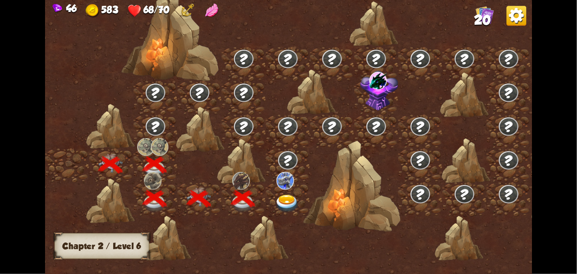
click at [293, 182] on div at bounding box center [288, 199] width 44 height 34
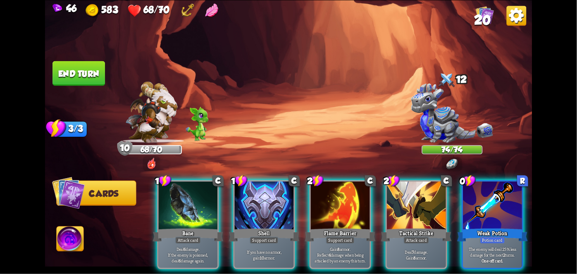
click at [462, 93] on div at bounding box center [452, 115] width 61 height 53
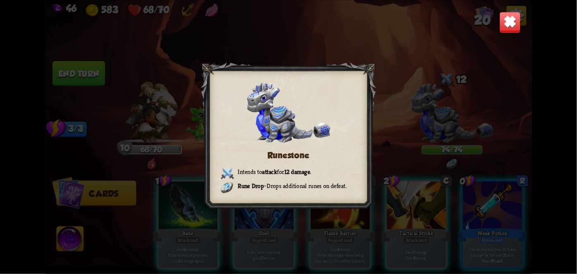
click at [510, 21] on img at bounding box center [510, 23] width 22 height 22
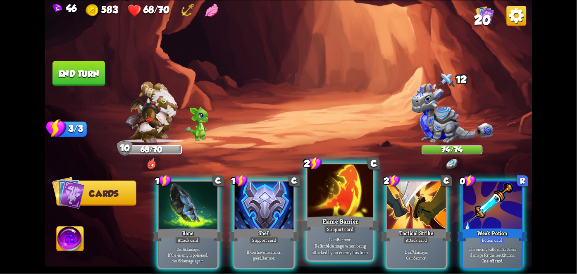
click at [326, 229] on div "Support card" at bounding box center [341, 229] width 32 height 8
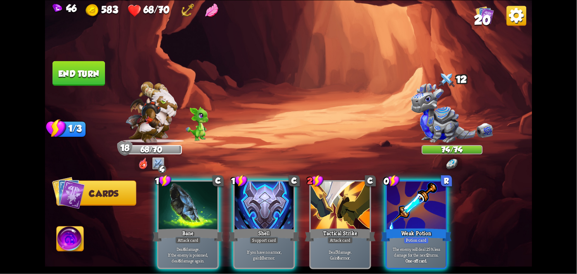
click at [425, 209] on div at bounding box center [416, 207] width 59 height 50
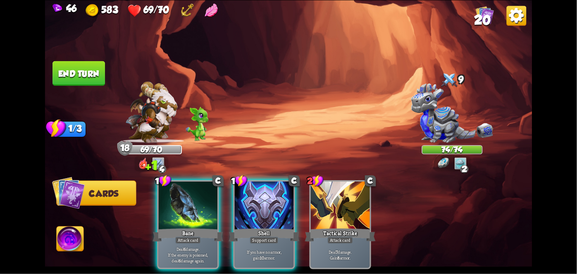
click at [192, 246] on p "Deal 6 damage. If the enemy is poisoned, deal 6 damage again." at bounding box center [188, 254] width 56 height 17
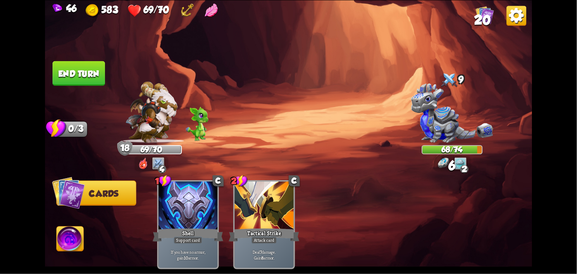
click at [72, 83] on button "End turn" at bounding box center [79, 73] width 53 height 25
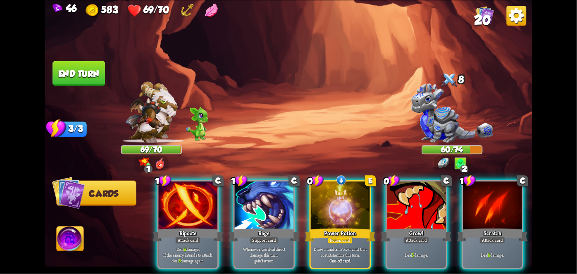
click at [339, 246] on p "Draw a random Power card that costs 0 stamina this turn." at bounding box center [341, 252] width 56 height 12
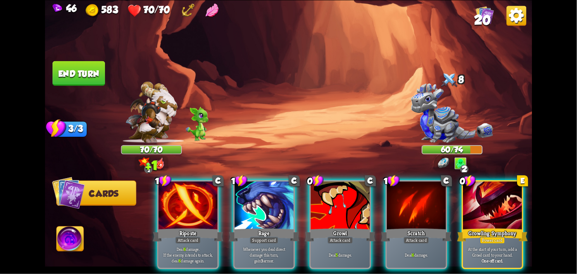
click at [498, 194] on div at bounding box center [492, 207] width 59 height 50
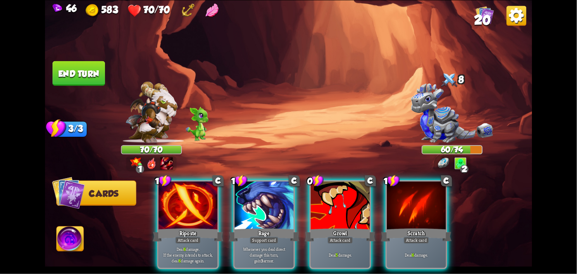
click at [343, 237] on div "Attack card" at bounding box center [340, 240] width 26 height 7
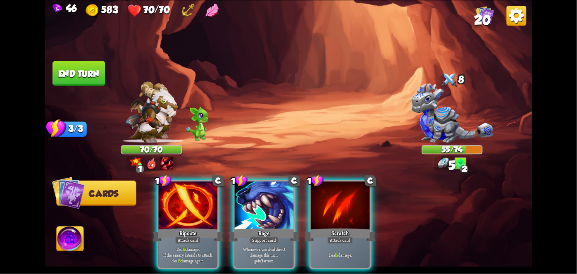
click at [351, 237] on div "Attack card" at bounding box center [340, 240] width 26 height 7
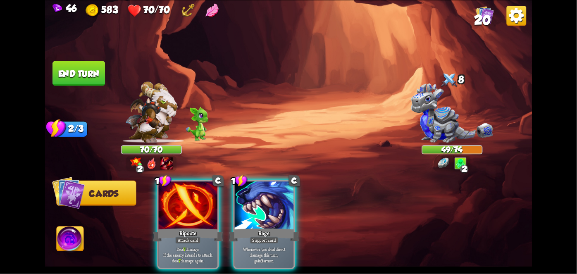
click at [263, 246] on p "Whenever you deal direct damage this turn, gain 3 armor." at bounding box center [264, 254] width 56 height 17
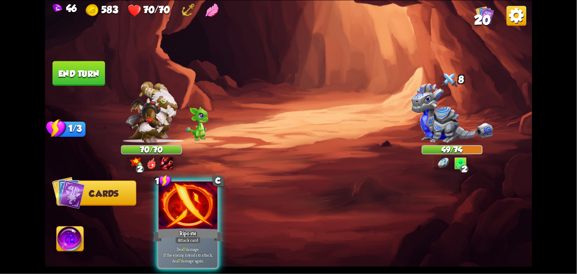
click at [192, 242] on div "Deal 7 damage. If the enemy intends to attack, deal 7 damage again." at bounding box center [188, 255] width 59 height 26
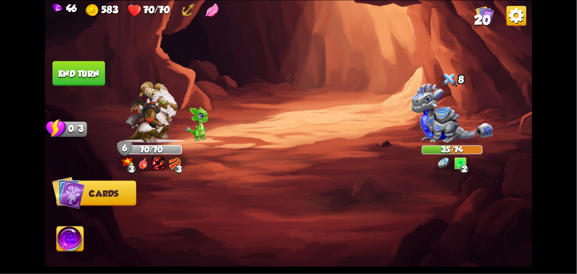
click at [80, 69] on button "End turn" at bounding box center [79, 73] width 53 height 25
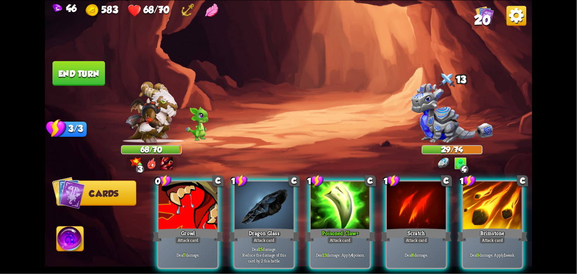
click at [184, 208] on div at bounding box center [188, 207] width 59 height 50
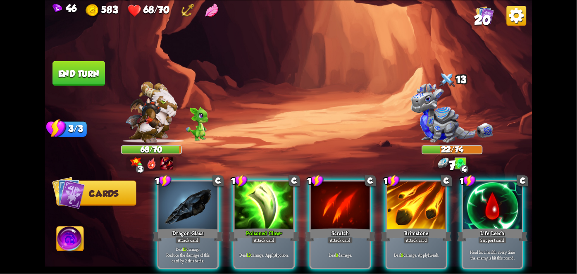
click at [164, 208] on div at bounding box center [188, 207] width 59 height 50
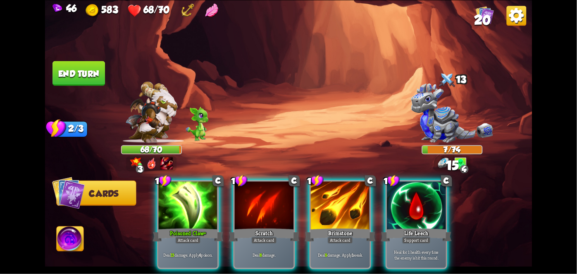
click at [175, 199] on div at bounding box center [188, 207] width 59 height 50
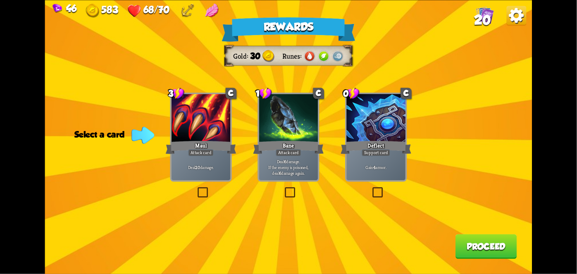
click at [357, 166] on p "Gain 4 armor." at bounding box center [376, 168] width 56 height 6
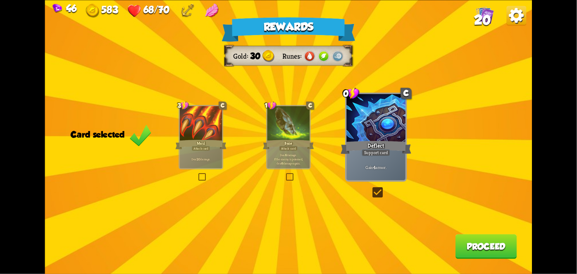
click at [489, 246] on button "Proceed" at bounding box center [487, 246] width 62 height 25
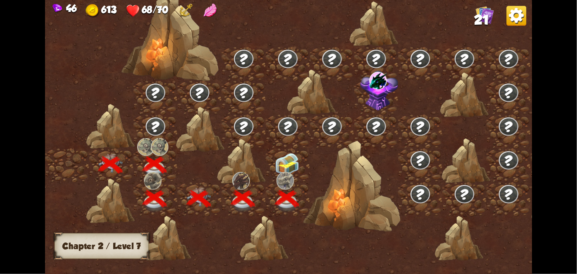
click at [283, 158] on img at bounding box center [287, 164] width 24 height 23
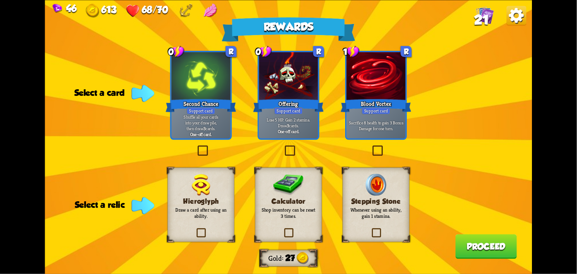
click at [292, 119] on p "Lose 5 HP. Gain 2 stamina. Draw 3 cards." at bounding box center [288, 123] width 56 height 12
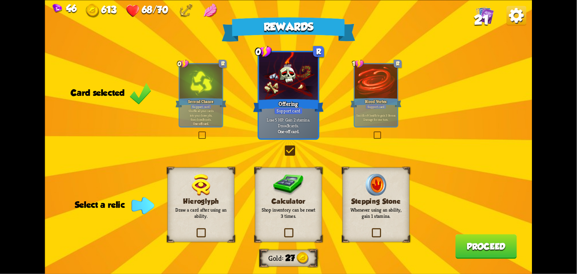
click at [290, 221] on div "Calculator Shop inventory can be reset 3 times." at bounding box center [288, 204] width 67 height 74
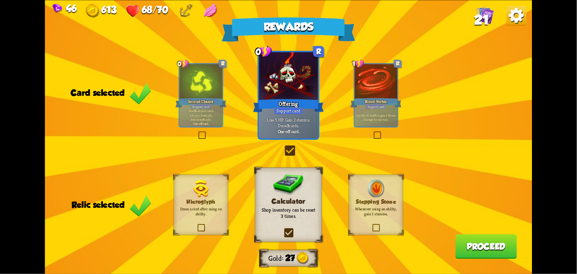
click at [490, 251] on button "Proceed" at bounding box center [487, 246] width 62 height 25
